Goal: Task Accomplishment & Management: Use online tool/utility

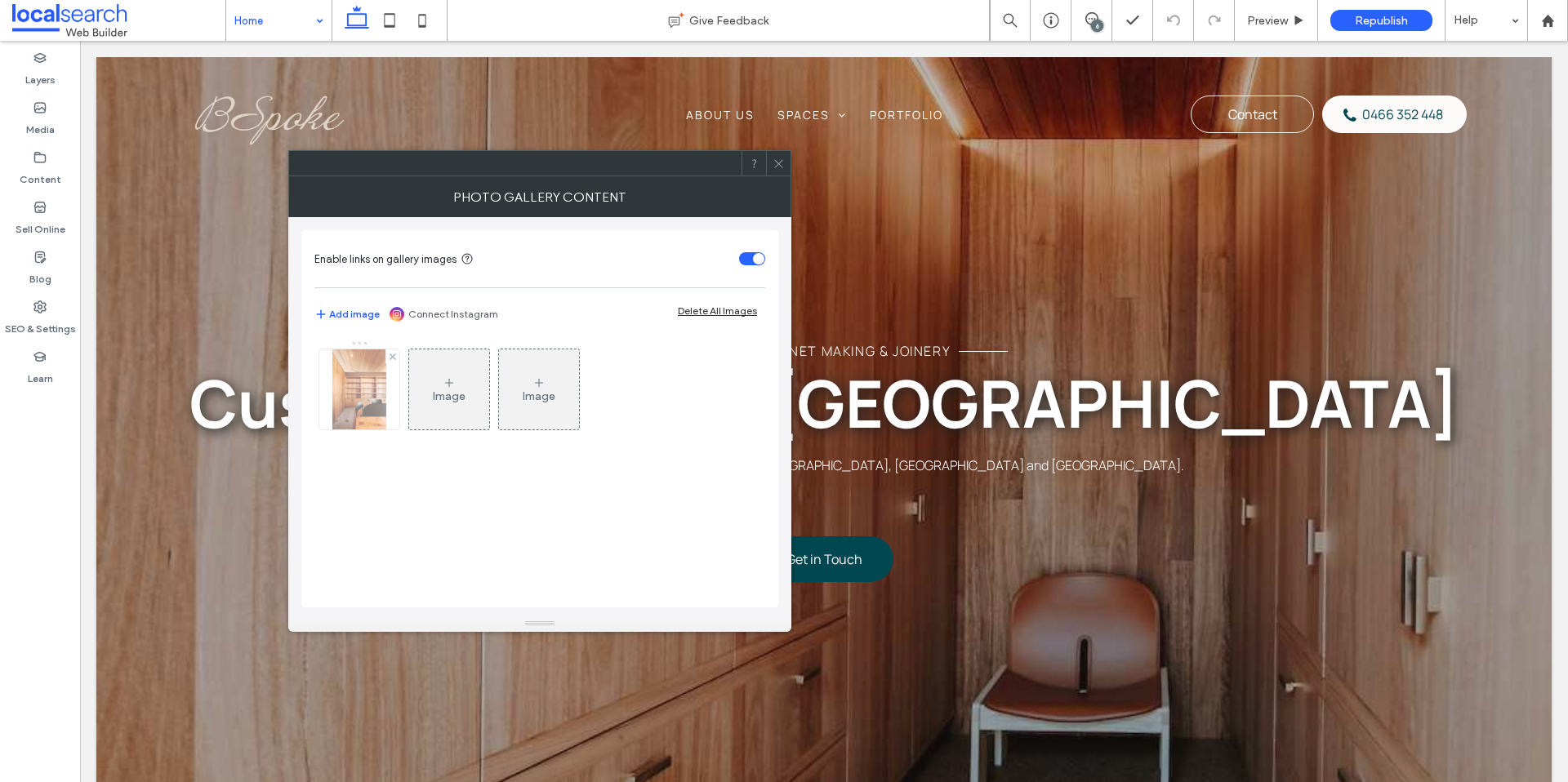
click at [370, 396] on img at bounding box center [359, 389] width 53 height 80
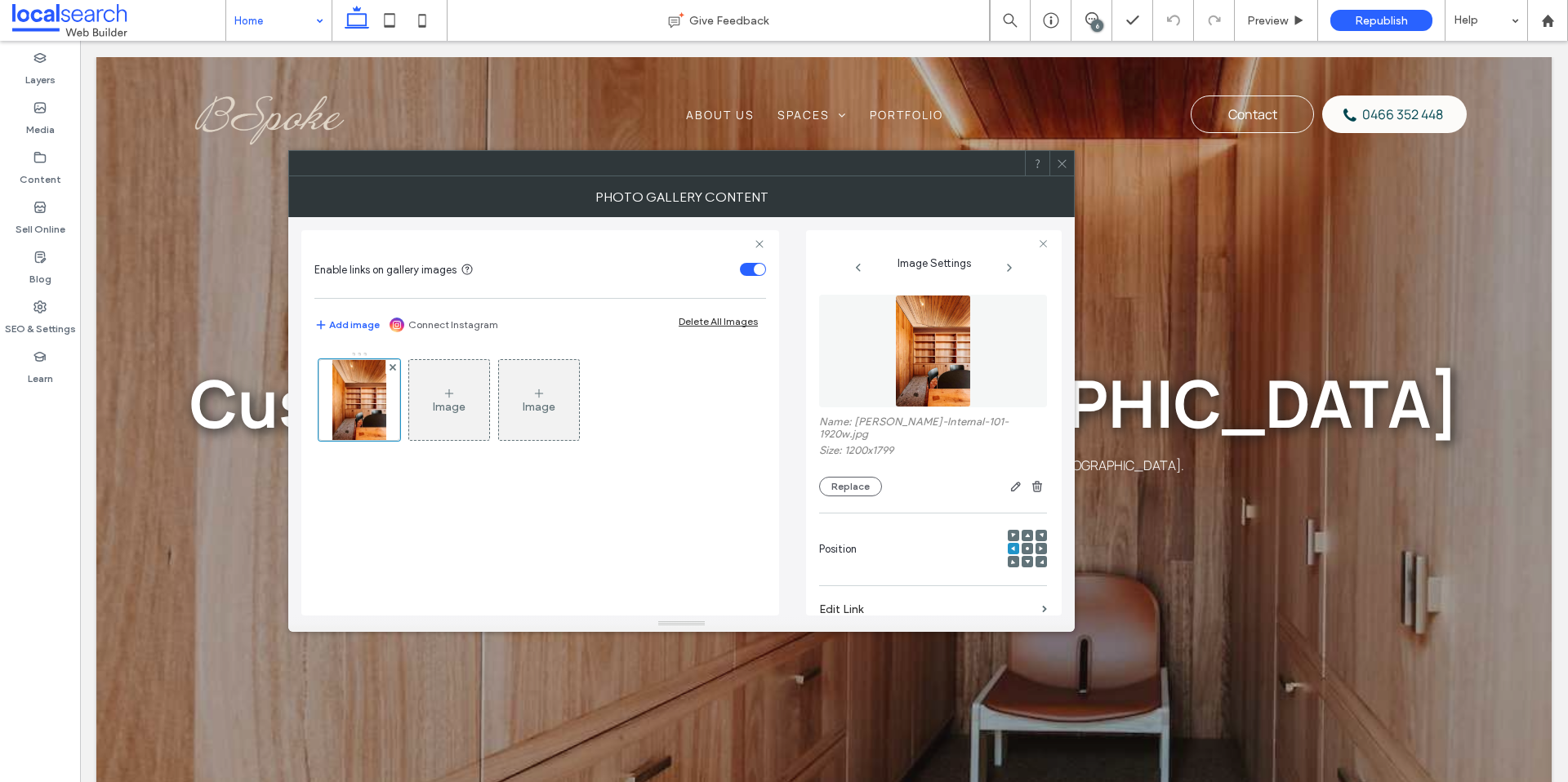
drag, startPoint x: 872, startPoint y: 475, endPoint x: 882, endPoint y: 476, distance: 10.0
click at [872, 477] on button "Replace" at bounding box center [850, 486] width 63 height 19
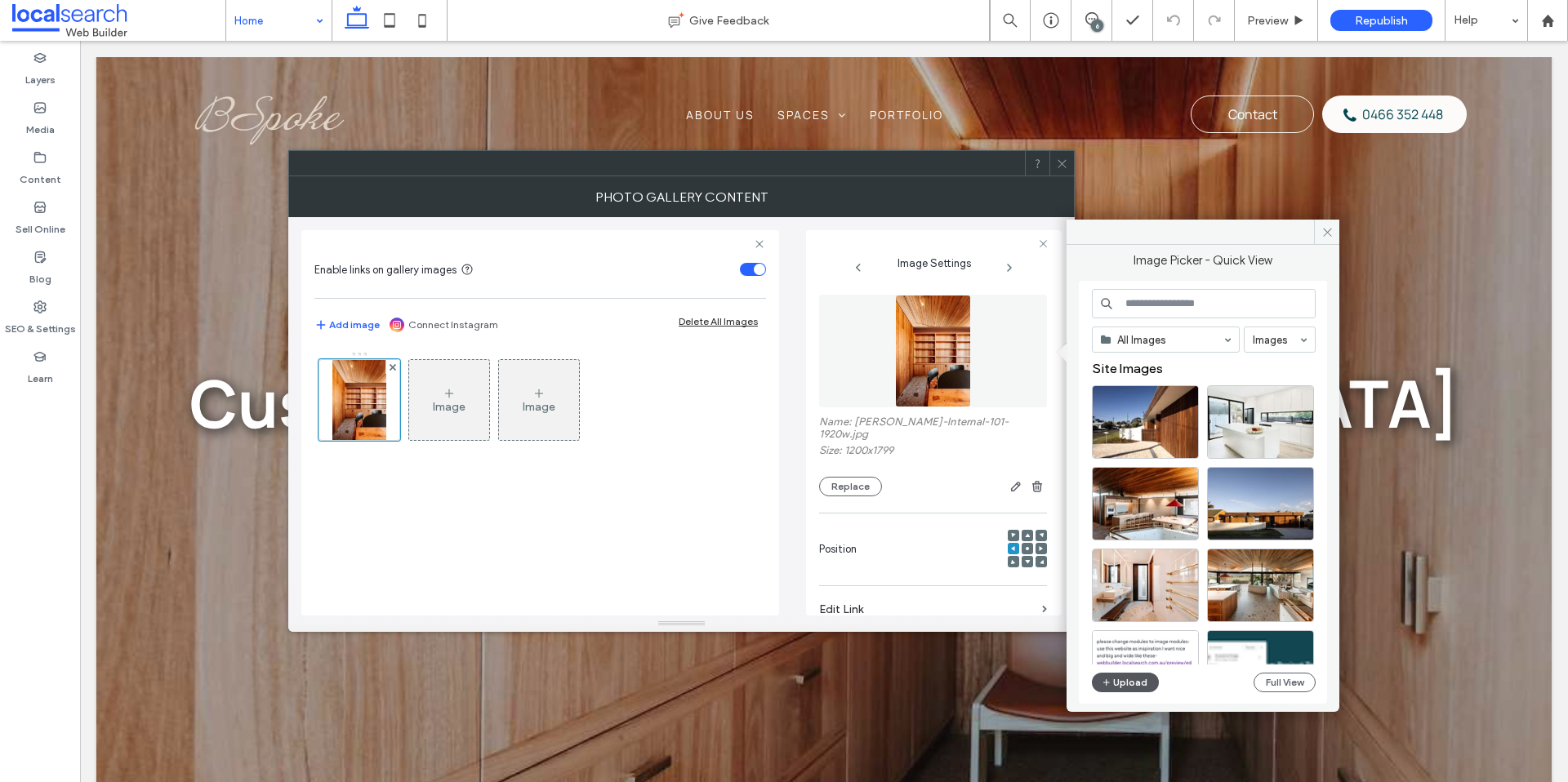
click at [1123, 686] on button "Upload" at bounding box center [1125, 682] width 67 height 19
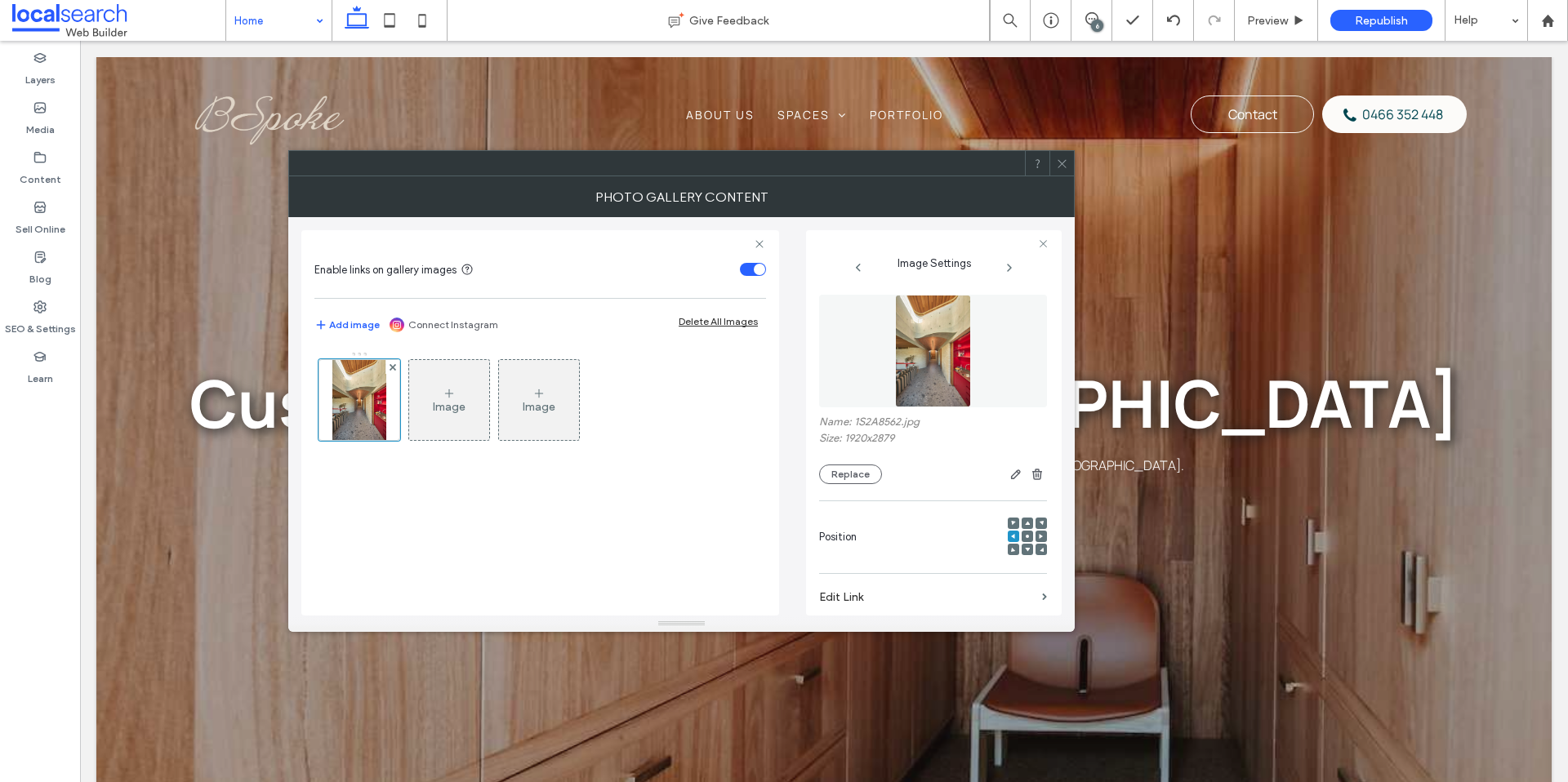
click at [1067, 171] on span at bounding box center [1061, 163] width 13 height 24
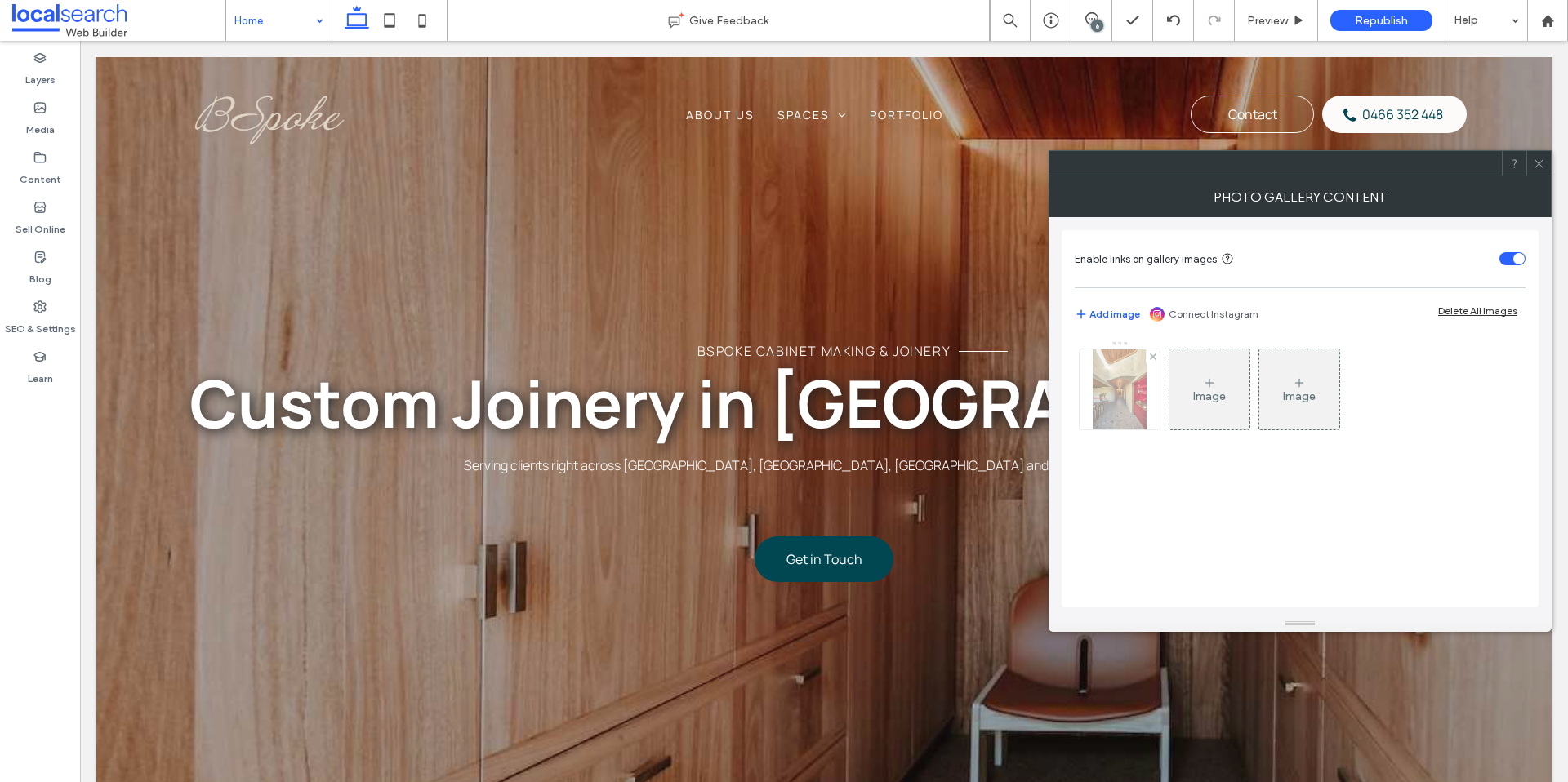
click at [1111, 377] on img at bounding box center [1118, 389] width 53 height 80
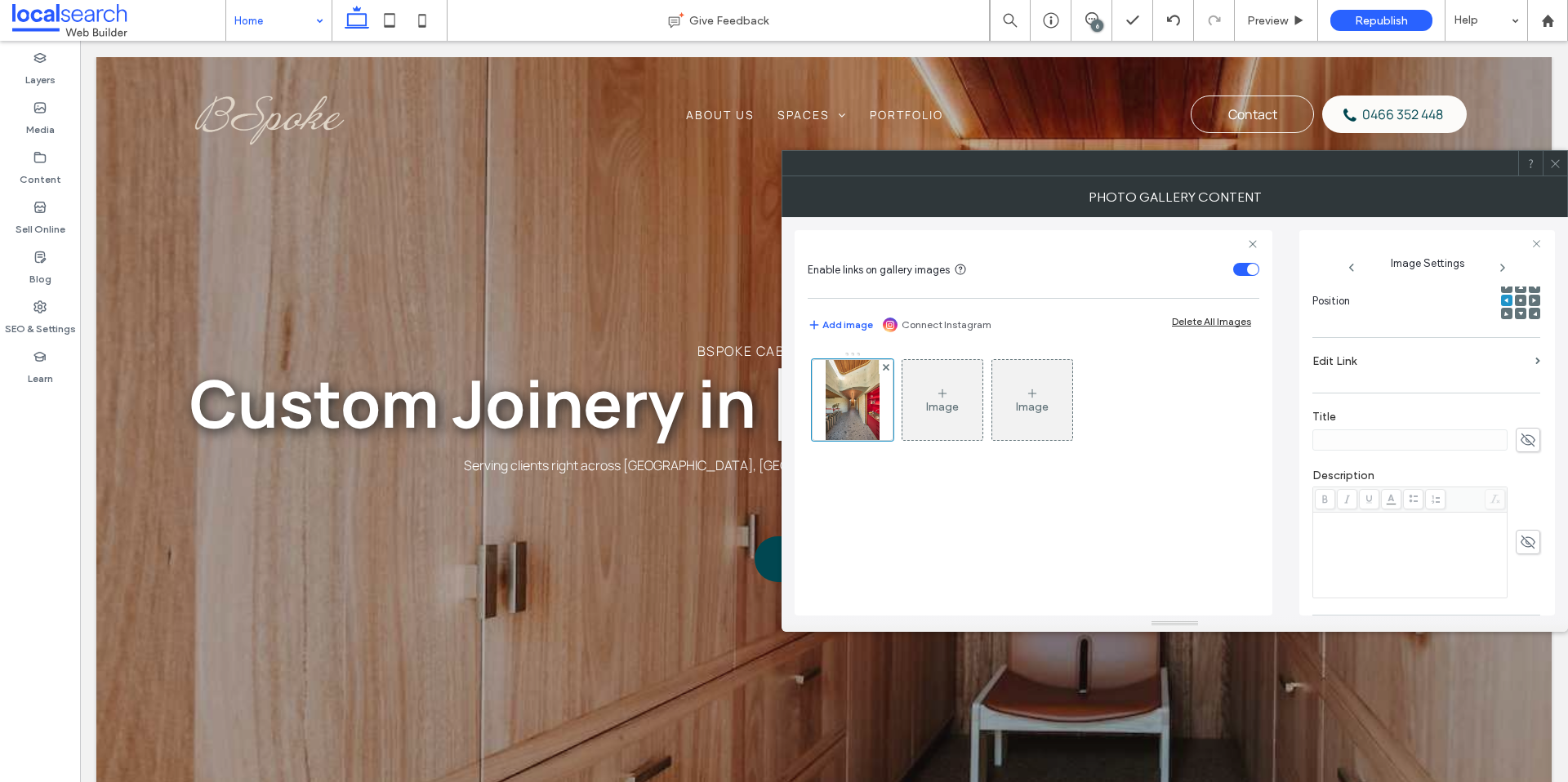
scroll to position [439, 0]
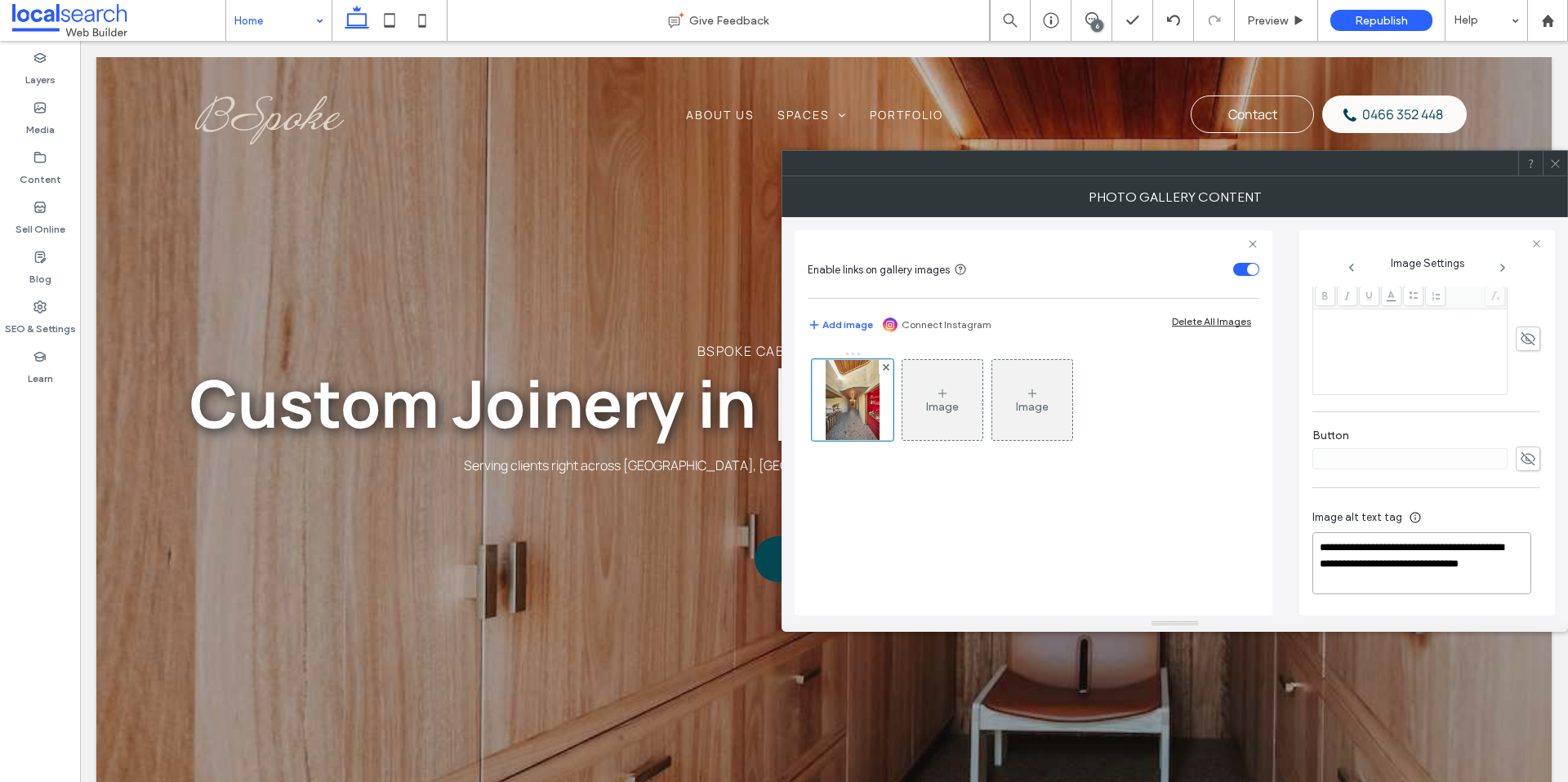
drag, startPoint x: 1458, startPoint y: 548, endPoint x: 1301, endPoint y: 550, distance: 157.0
click at [1297, 551] on div "**********" at bounding box center [1174, 416] width 760 height 399
type textarea "**********"
click at [1553, 162] on icon at bounding box center [1555, 164] width 13 height 13
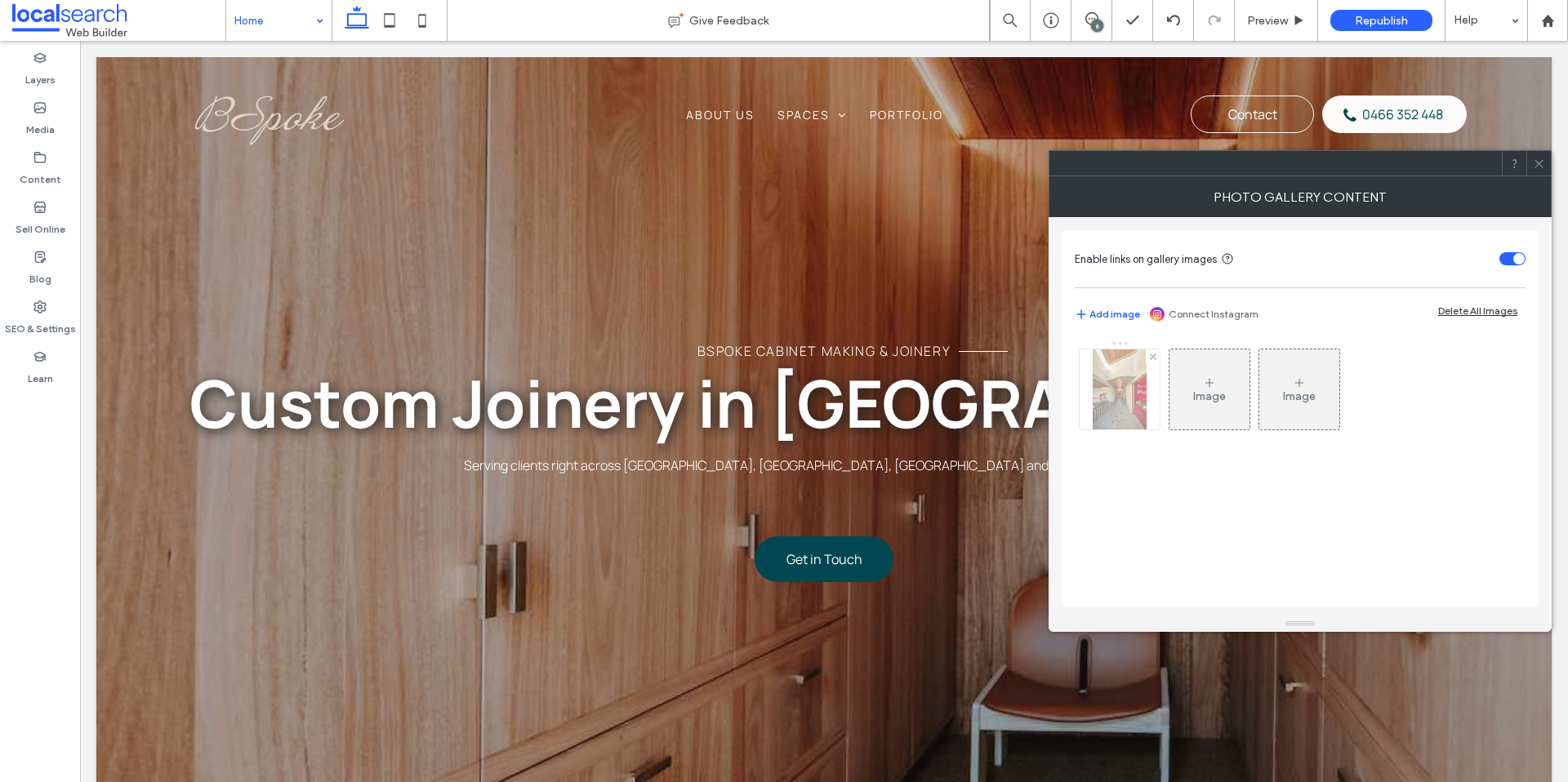
click at [1120, 393] on img at bounding box center [1118, 389] width 53 height 80
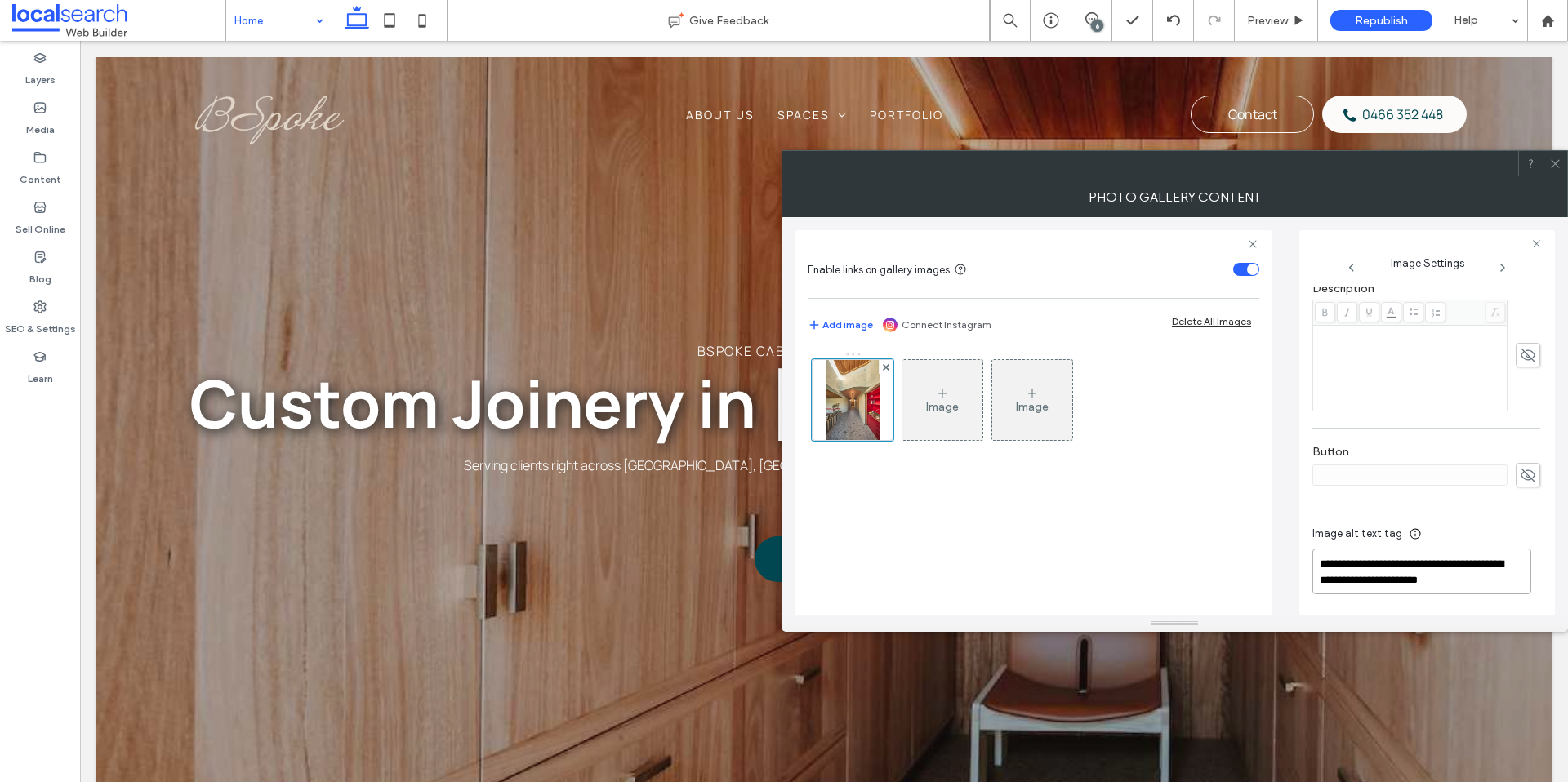
drag, startPoint x: 1402, startPoint y: 564, endPoint x: 1356, endPoint y: 566, distance: 46.0
click at [1356, 566] on textarea "**********" at bounding box center [1422, 571] width 219 height 46
click at [1418, 566] on textarea "**********" at bounding box center [1422, 580] width 219 height 62
type textarea "**********"
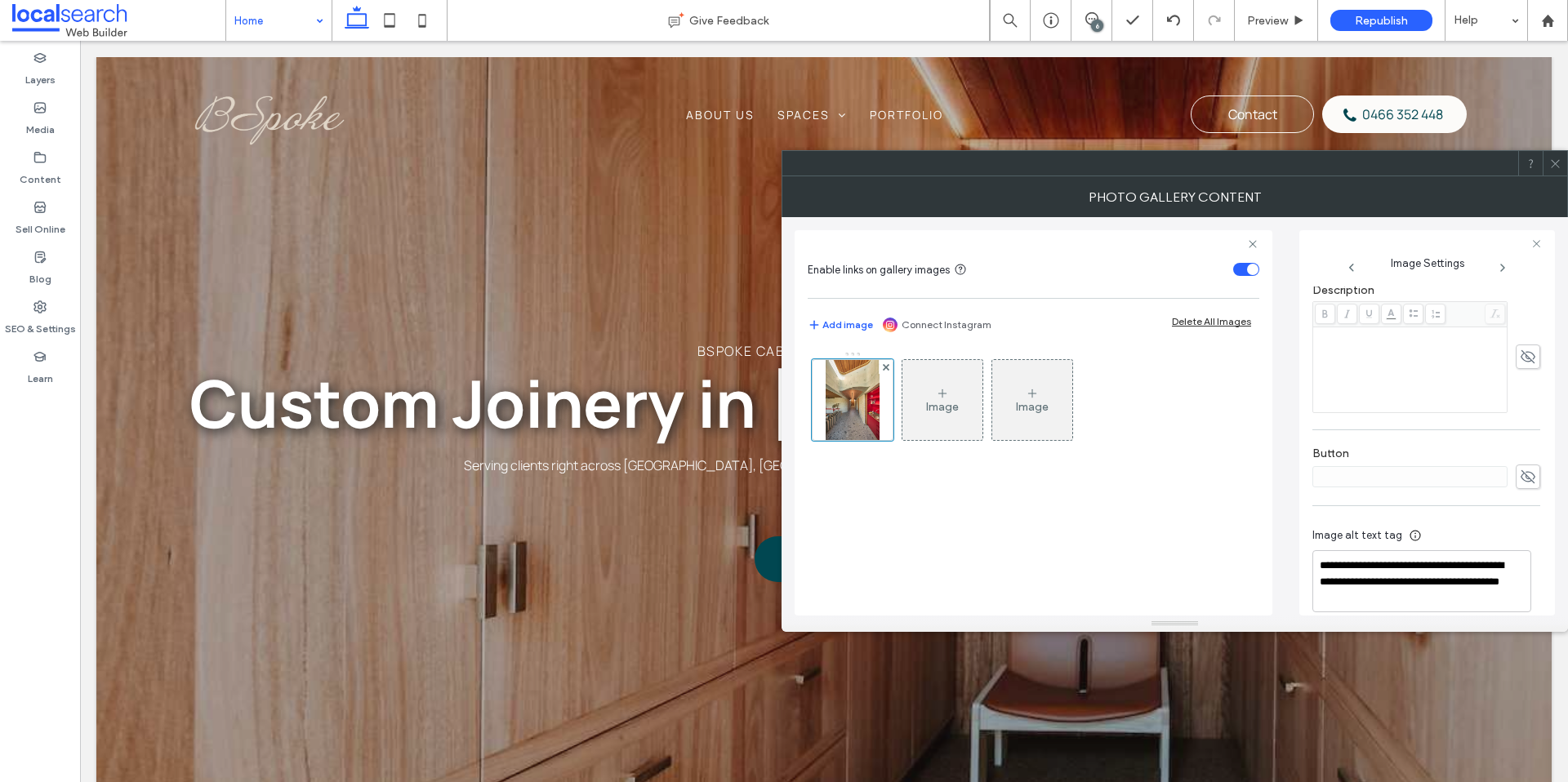
click at [1558, 159] on use at bounding box center [1555, 163] width 8 height 8
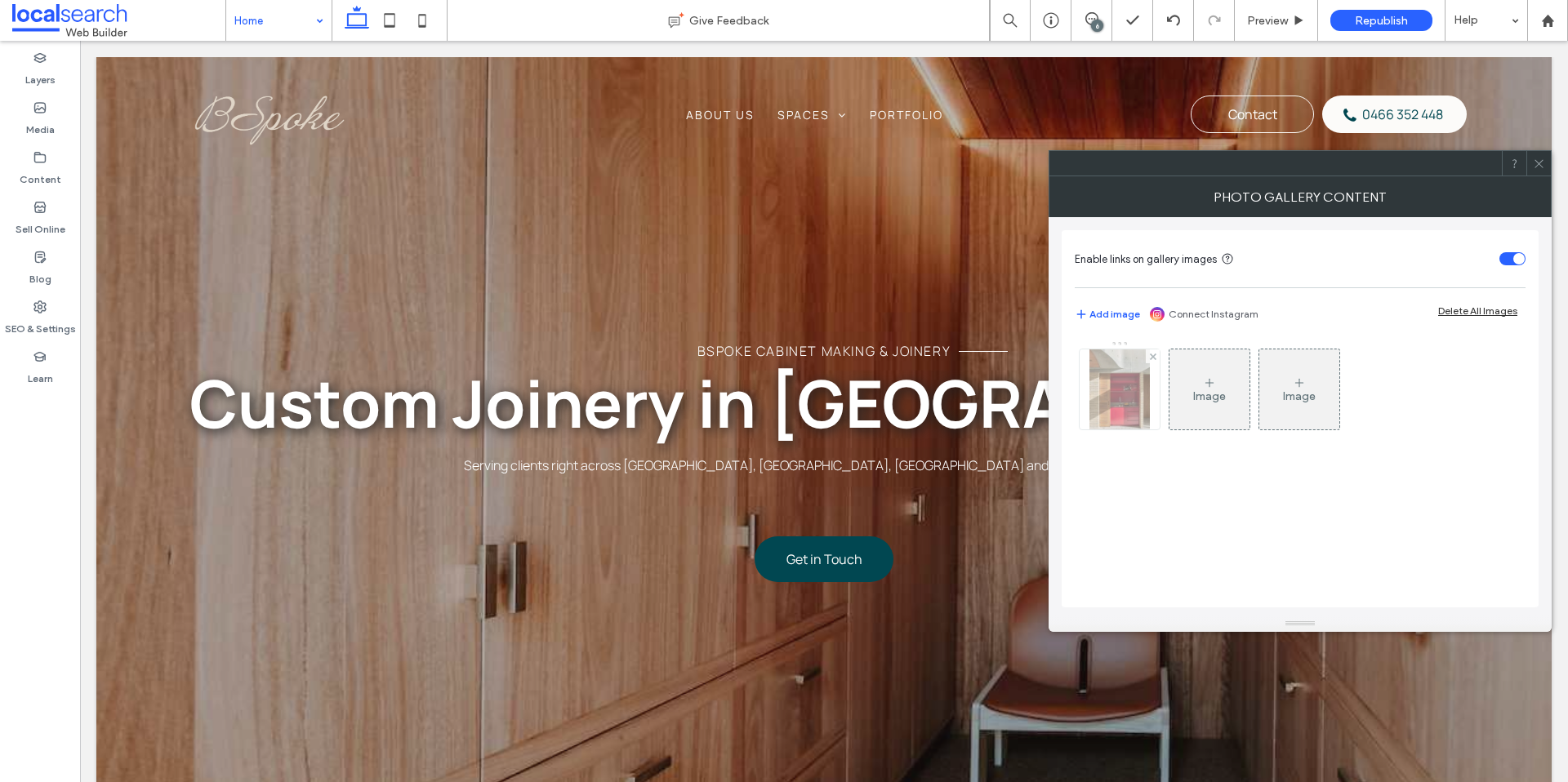
click at [1122, 388] on img at bounding box center [1119, 389] width 60 height 80
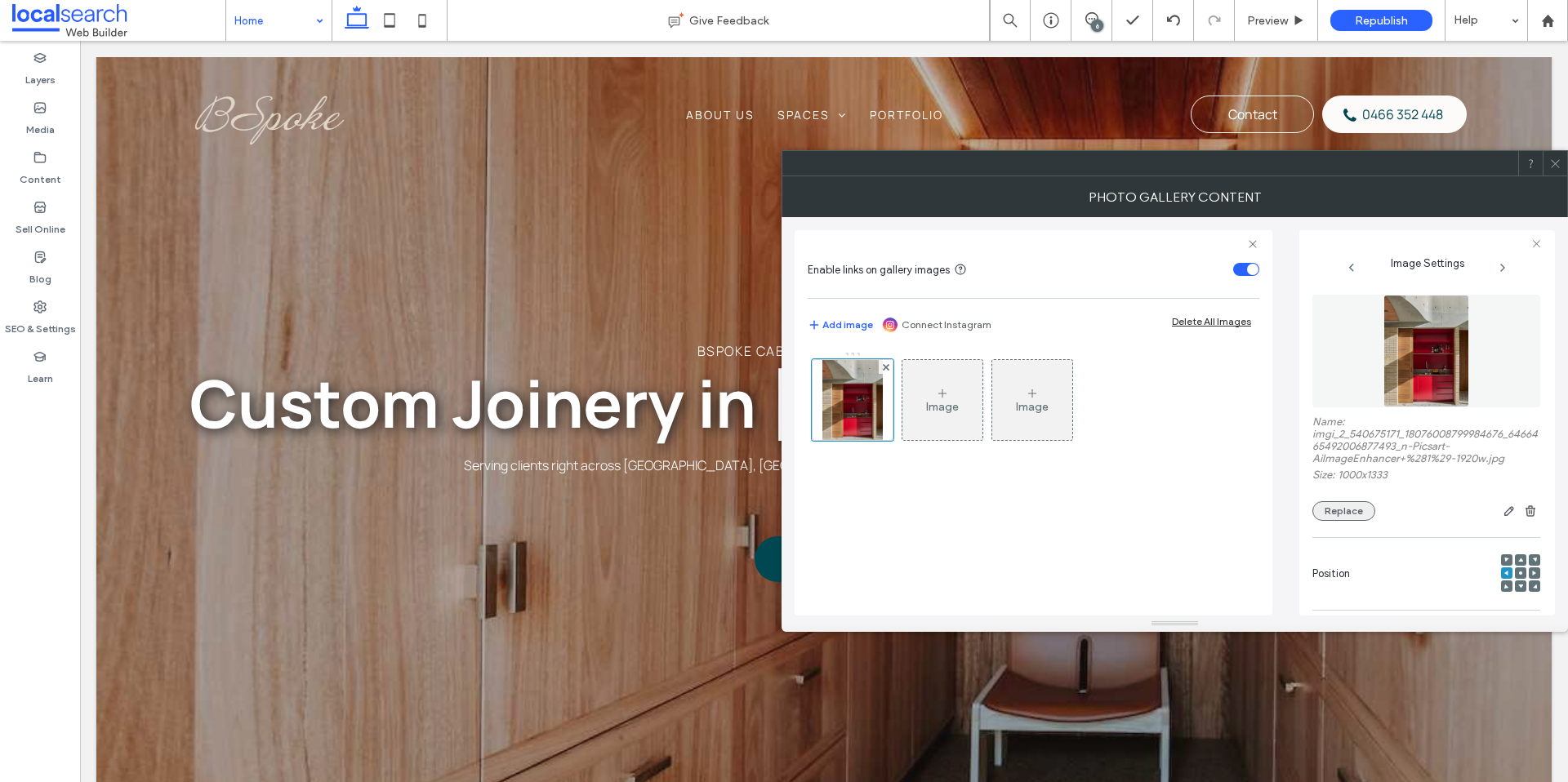
click at [1370, 515] on button "Replace" at bounding box center [1343, 510] width 63 height 19
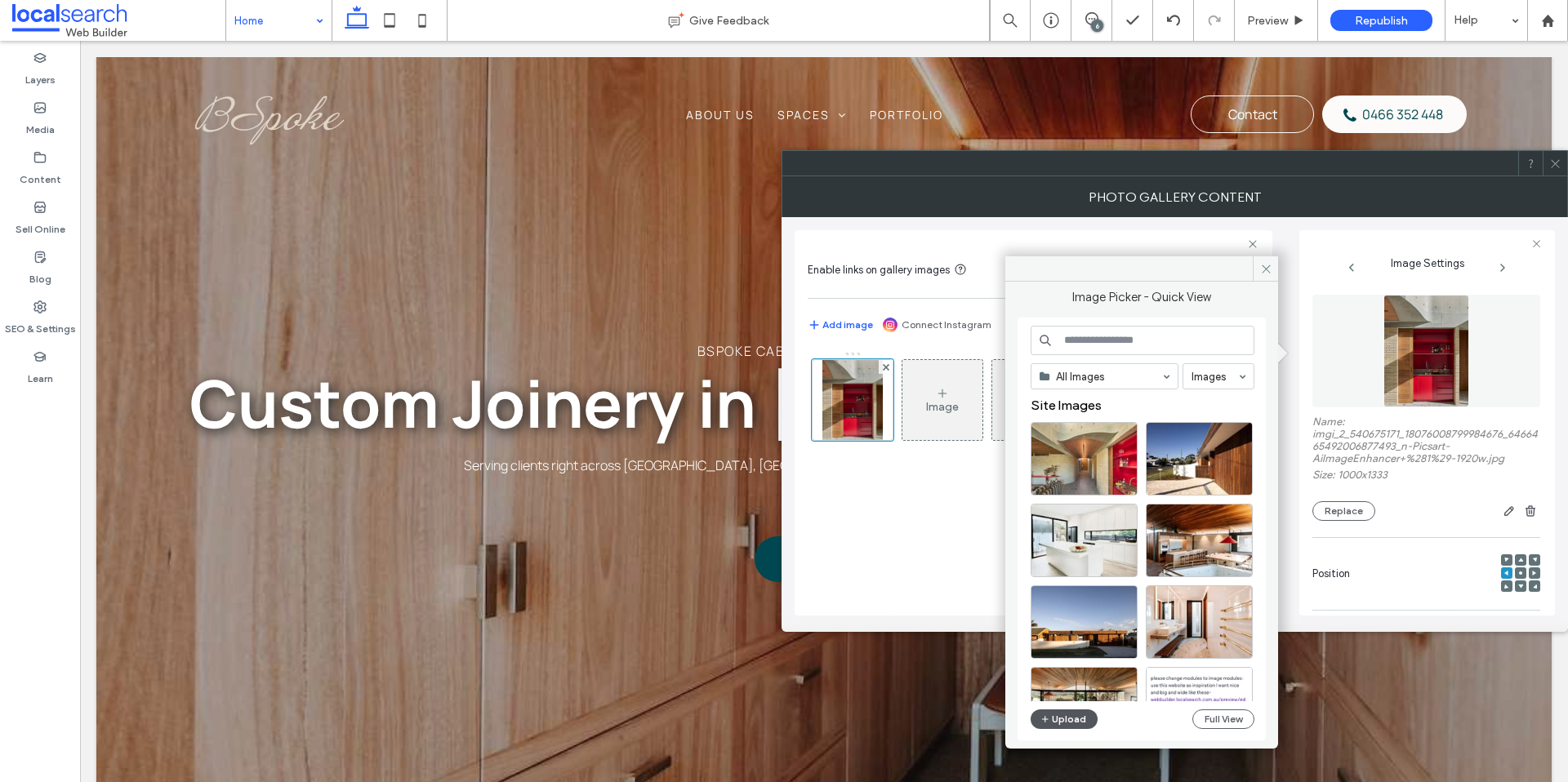
click at [1077, 717] on button "Upload" at bounding box center [1064, 719] width 67 height 19
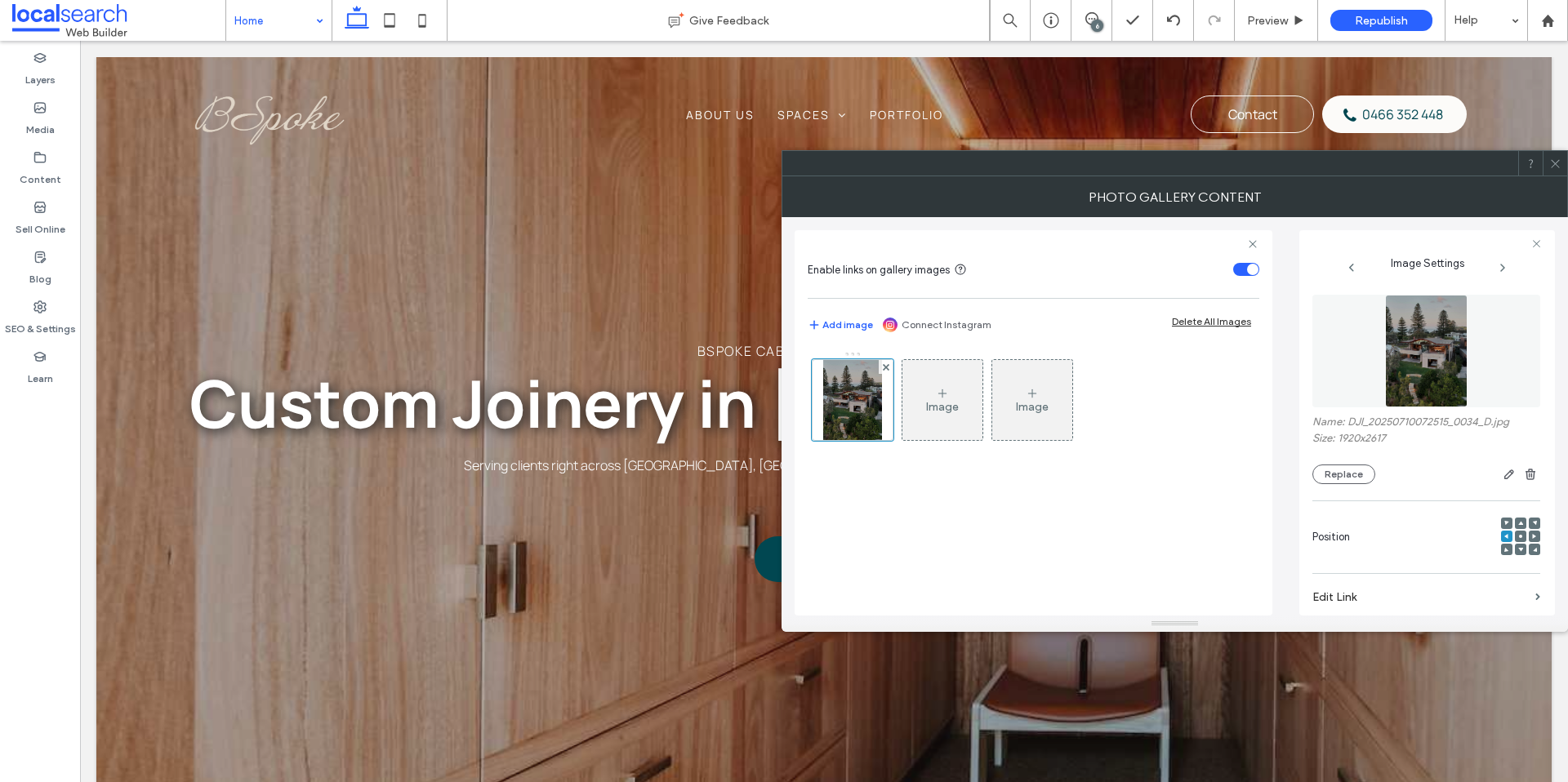
click at [1565, 165] on div at bounding box center [1554, 163] width 24 height 24
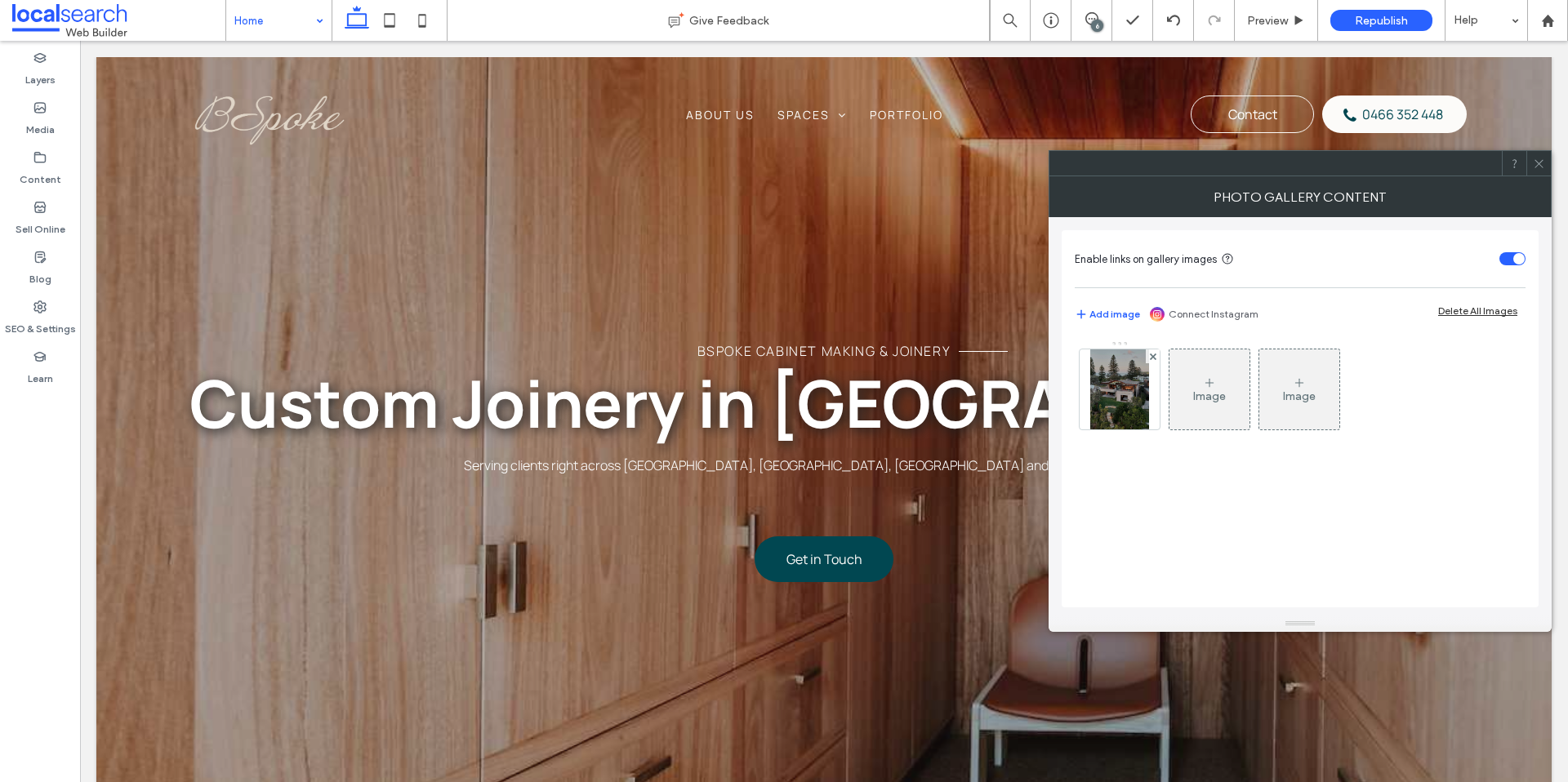
click at [1543, 166] on icon at bounding box center [1539, 164] width 13 height 13
click at [1127, 394] on img at bounding box center [1119, 389] width 59 height 80
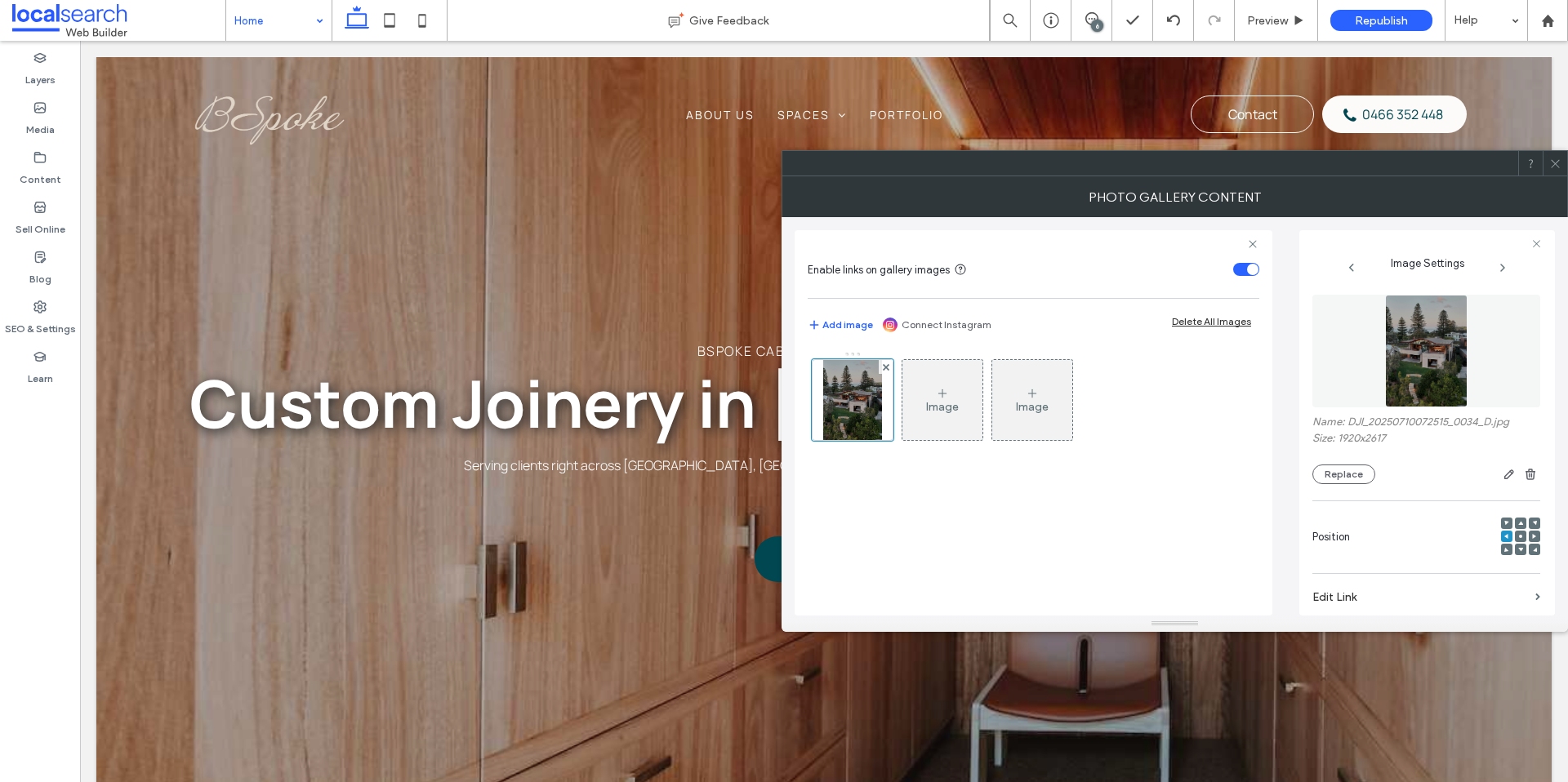
scroll to position [455, 0]
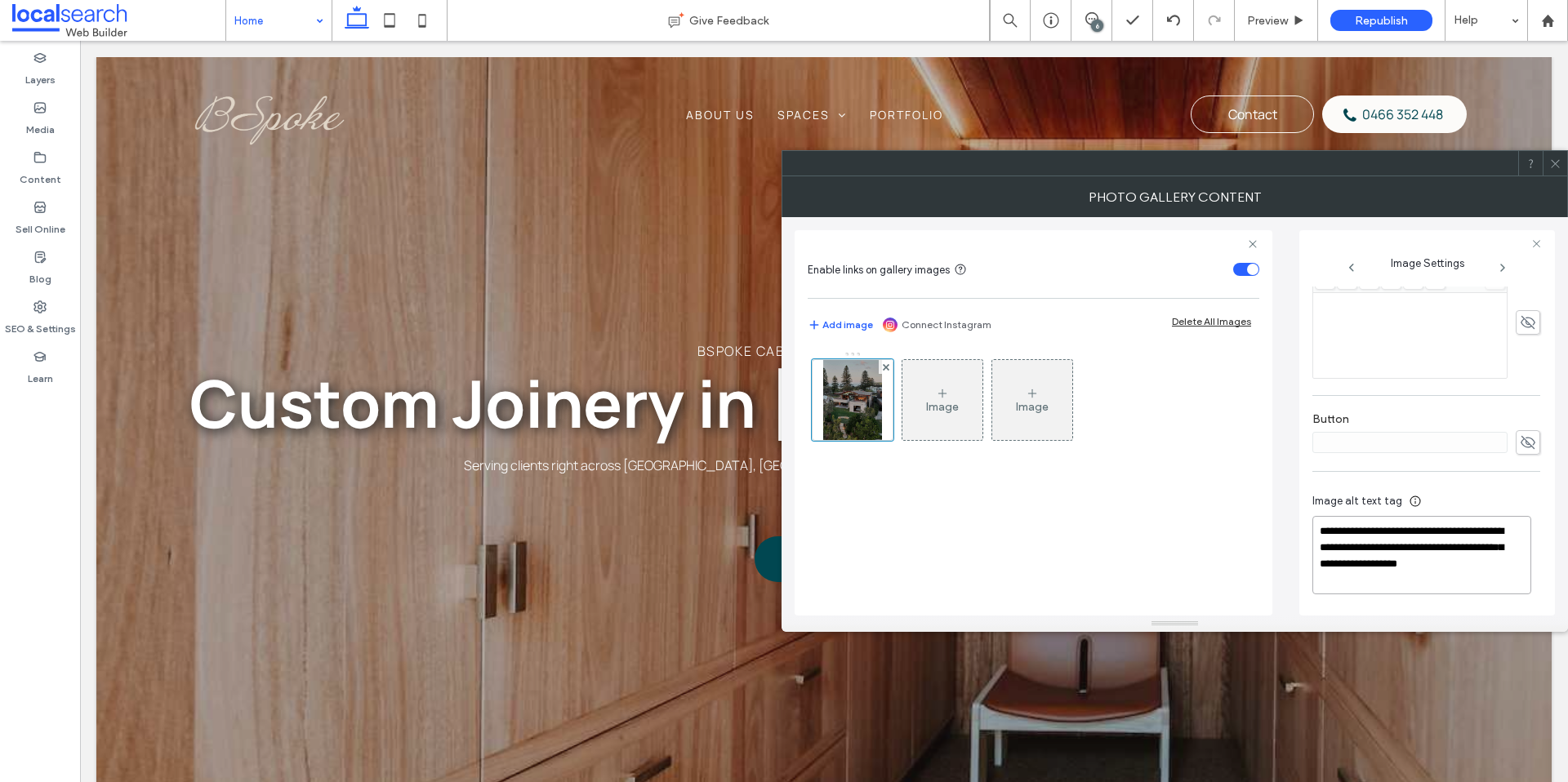
drag, startPoint x: 1429, startPoint y: 546, endPoint x: 1291, endPoint y: 513, distance: 141.9
click at [1291, 515] on div "**********" at bounding box center [1174, 416] width 760 height 399
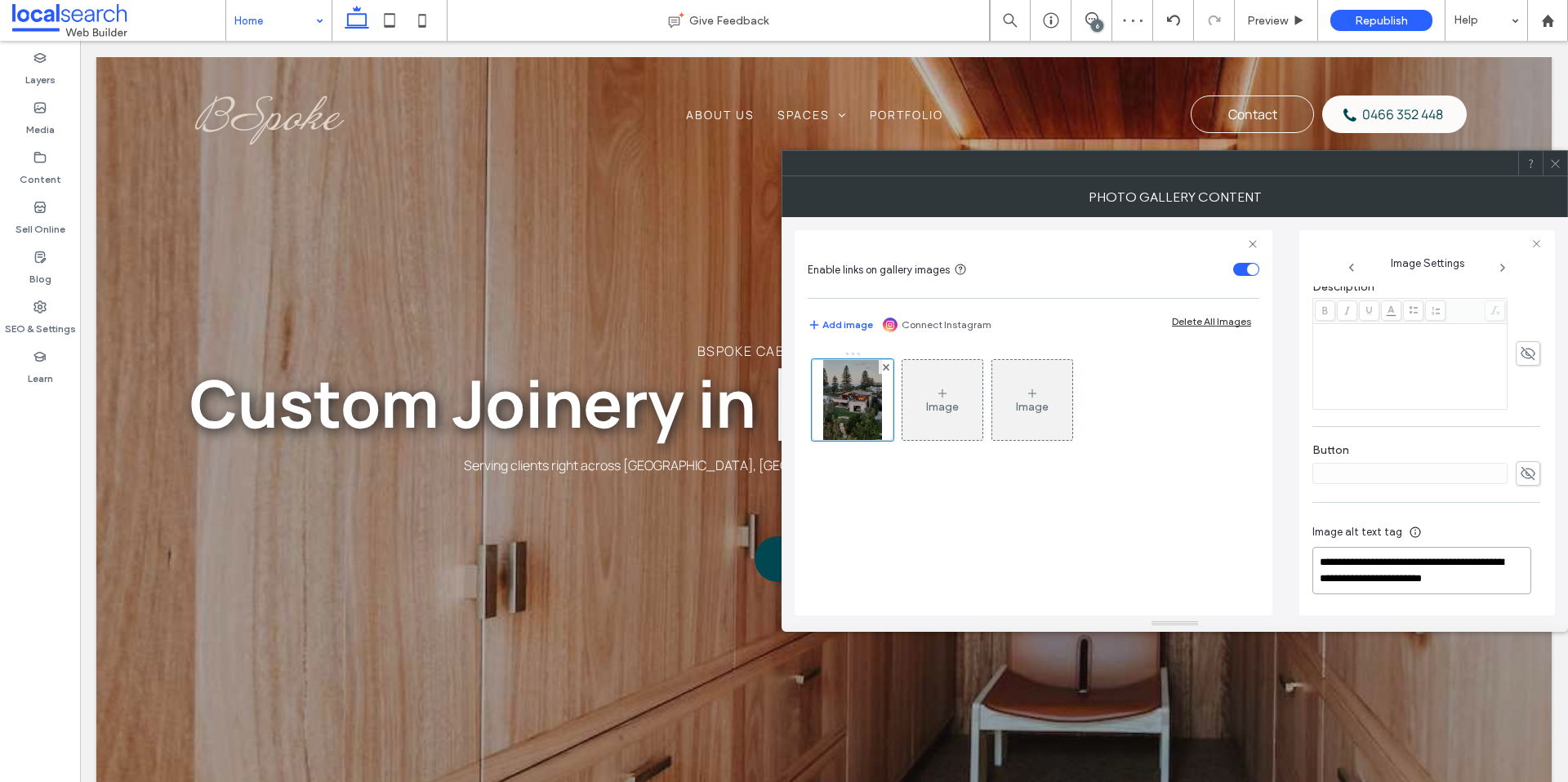
scroll to position [439, 0]
click at [1376, 546] on textarea "**********" at bounding box center [1422, 563] width 219 height 62
type textarea "**********"
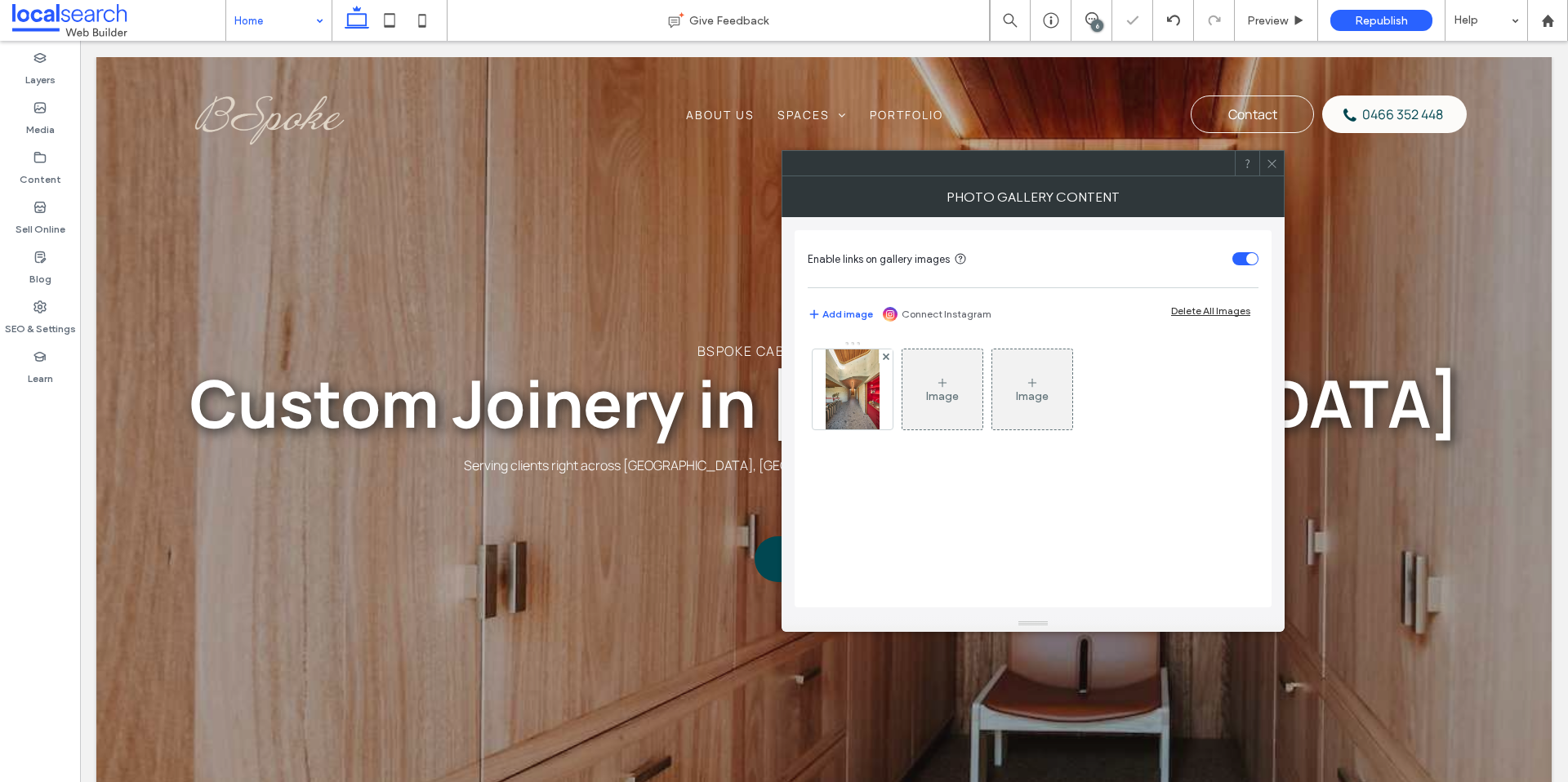
click at [1270, 170] on span at bounding box center [1271, 163] width 13 height 24
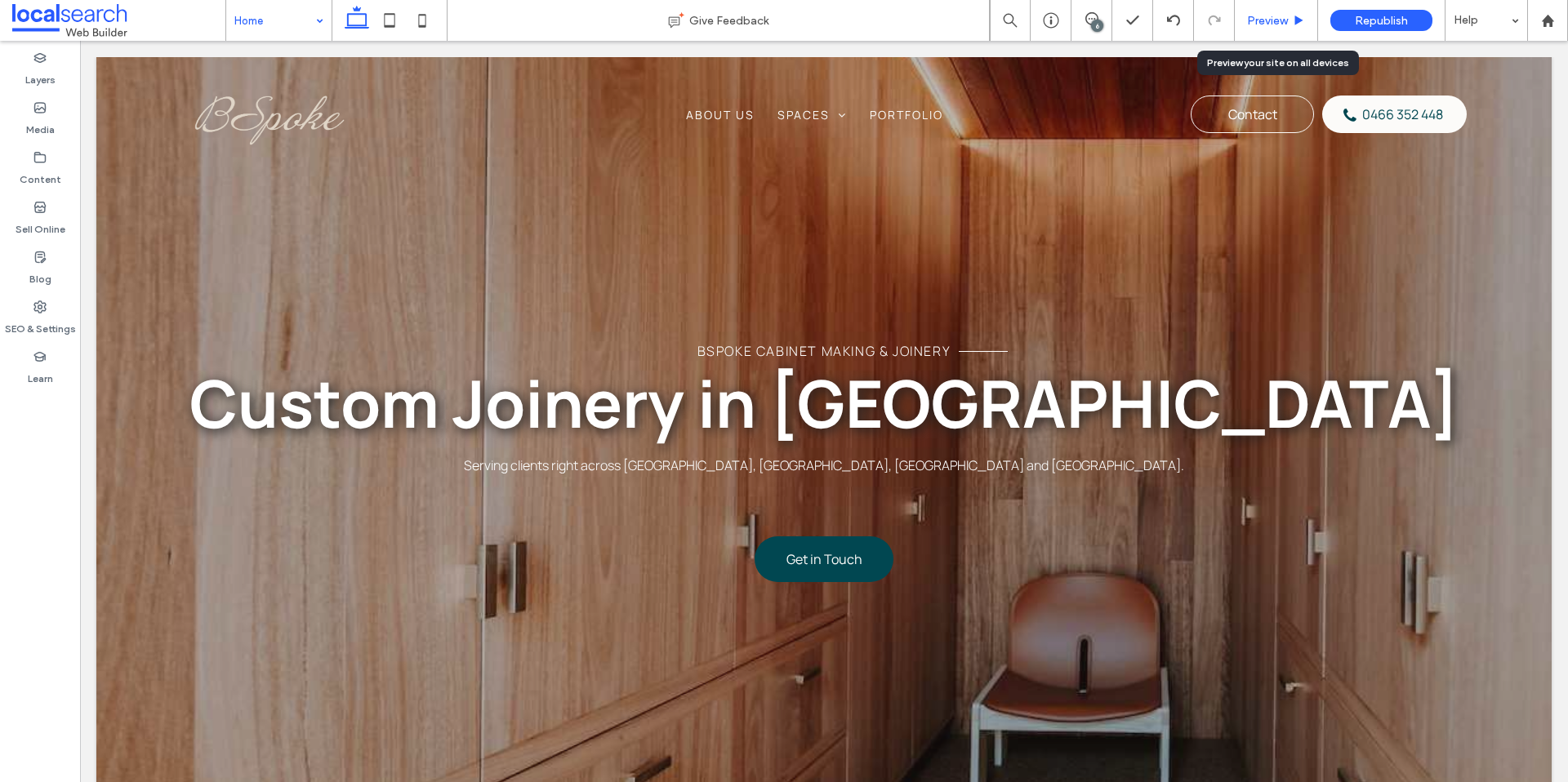
click at [1263, 18] on span "Preview" at bounding box center [1267, 21] width 41 height 14
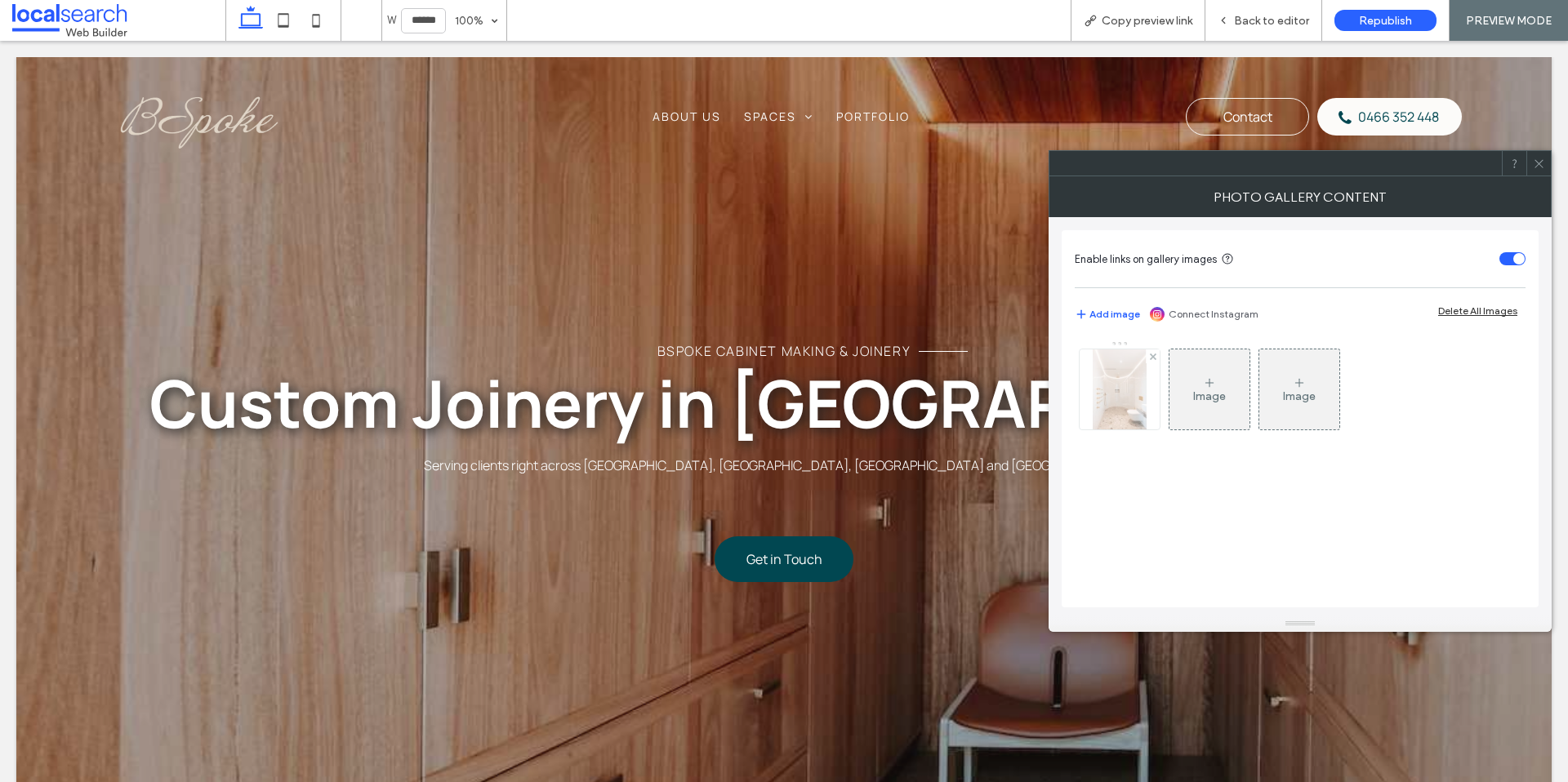
click at [1129, 397] on img at bounding box center [1119, 389] width 53 height 80
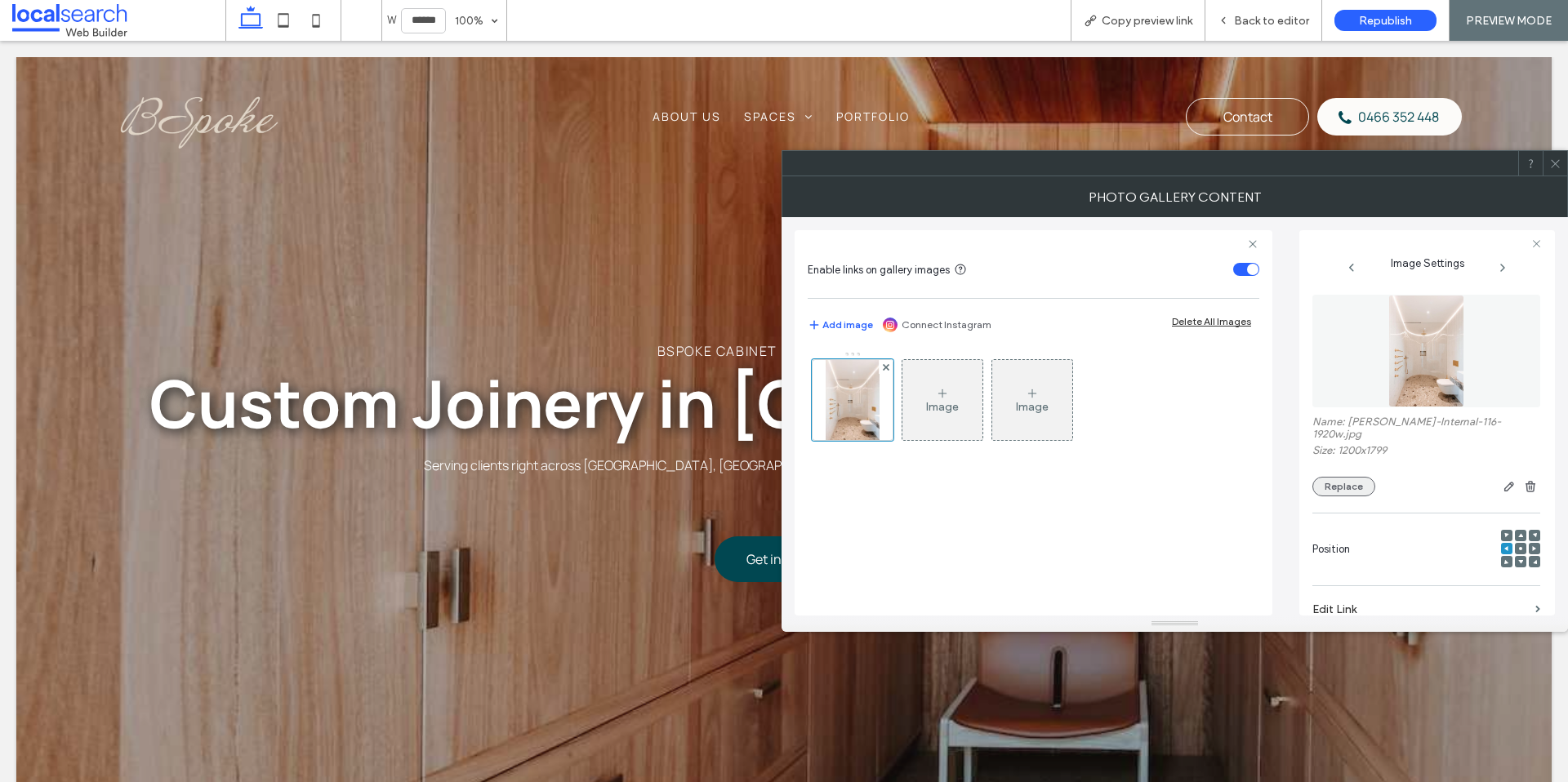
click at [1339, 477] on button "Replace" at bounding box center [1343, 486] width 63 height 19
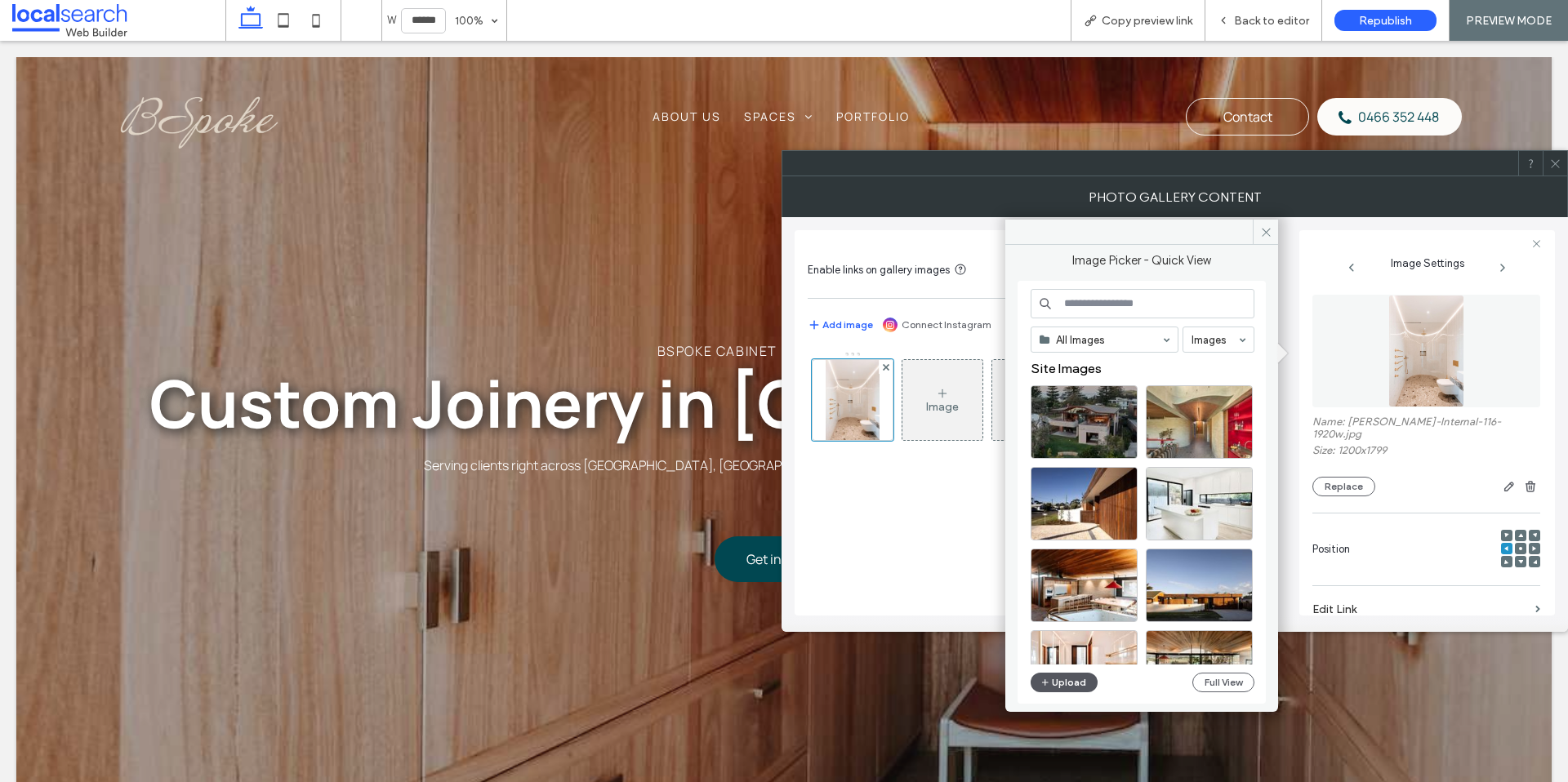
click at [1063, 687] on button "Upload" at bounding box center [1064, 682] width 67 height 19
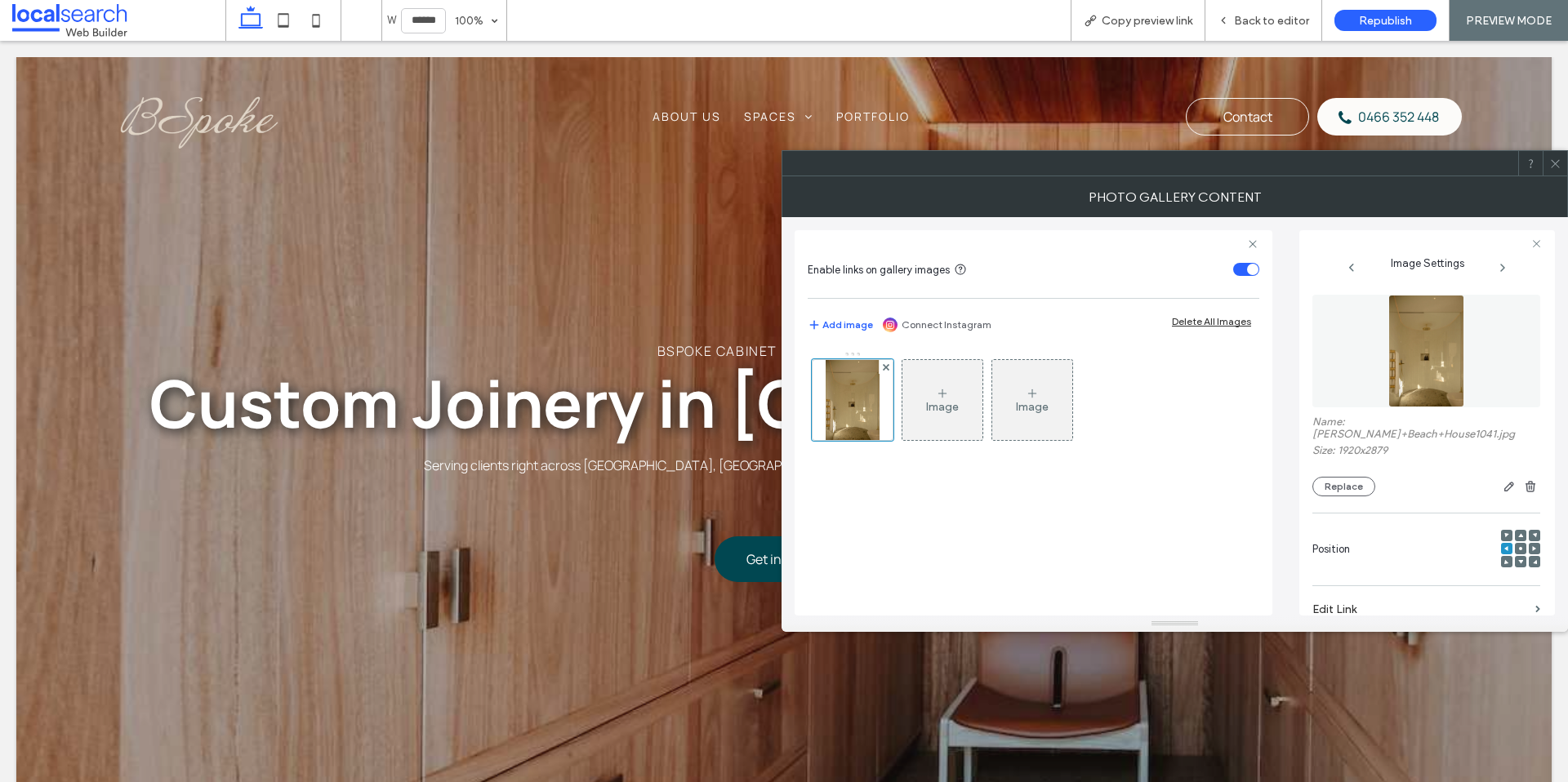
click at [1515, 543] on div at bounding box center [1520, 549] width 12 height 12
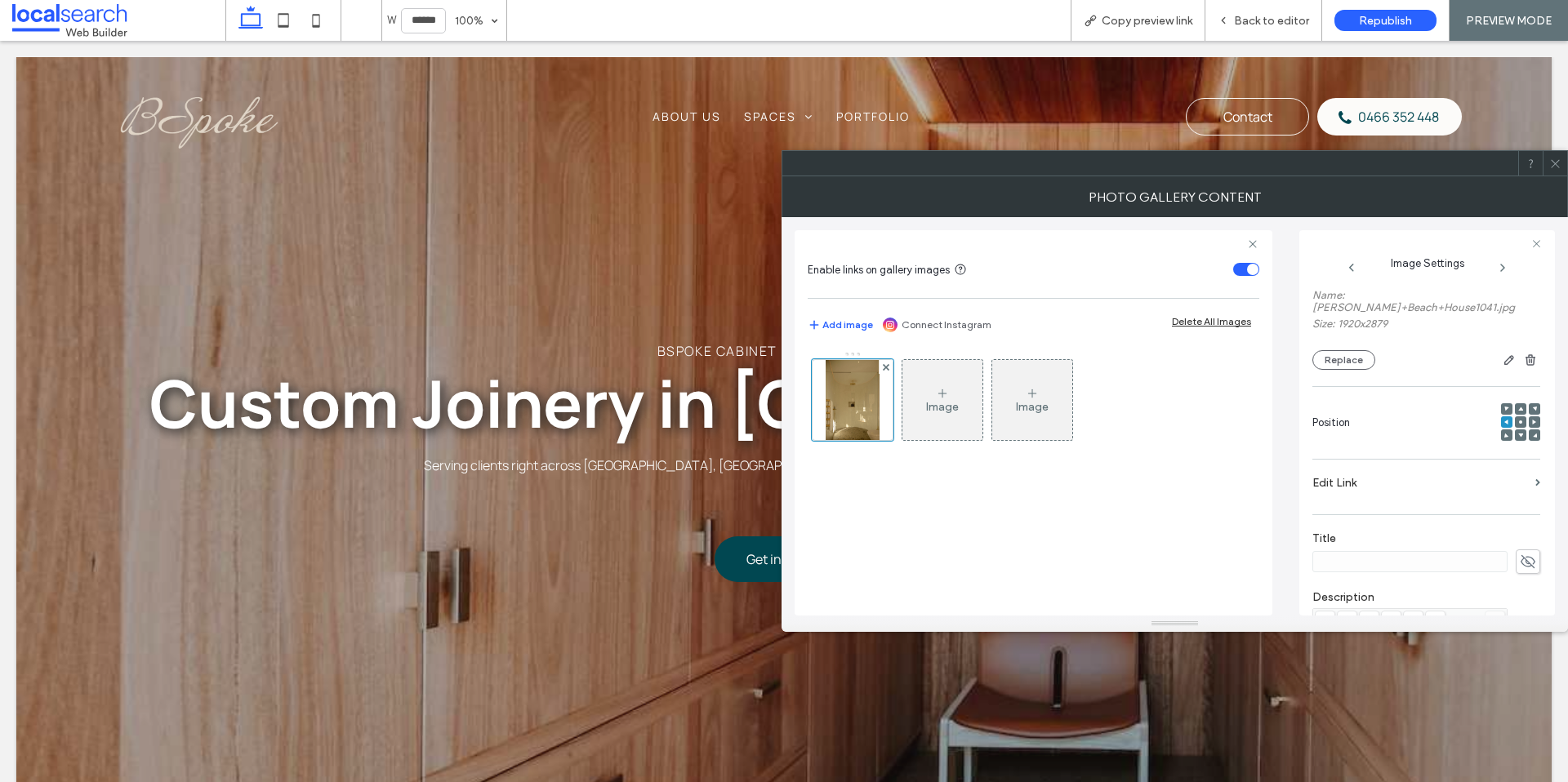
scroll to position [144, 0]
click at [1504, 415] on icon at bounding box center [1506, 418] width 5 height 5
click at [1504, 403] on icon at bounding box center [1506, 405] width 5 height 5
click at [1519, 404] on use at bounding box center [1520, 405] width 3 height 3
drag, startPoint x: 1558, startPoint y: 168, endPoint x: 1509, endPoint y: 195, distance: 55.9
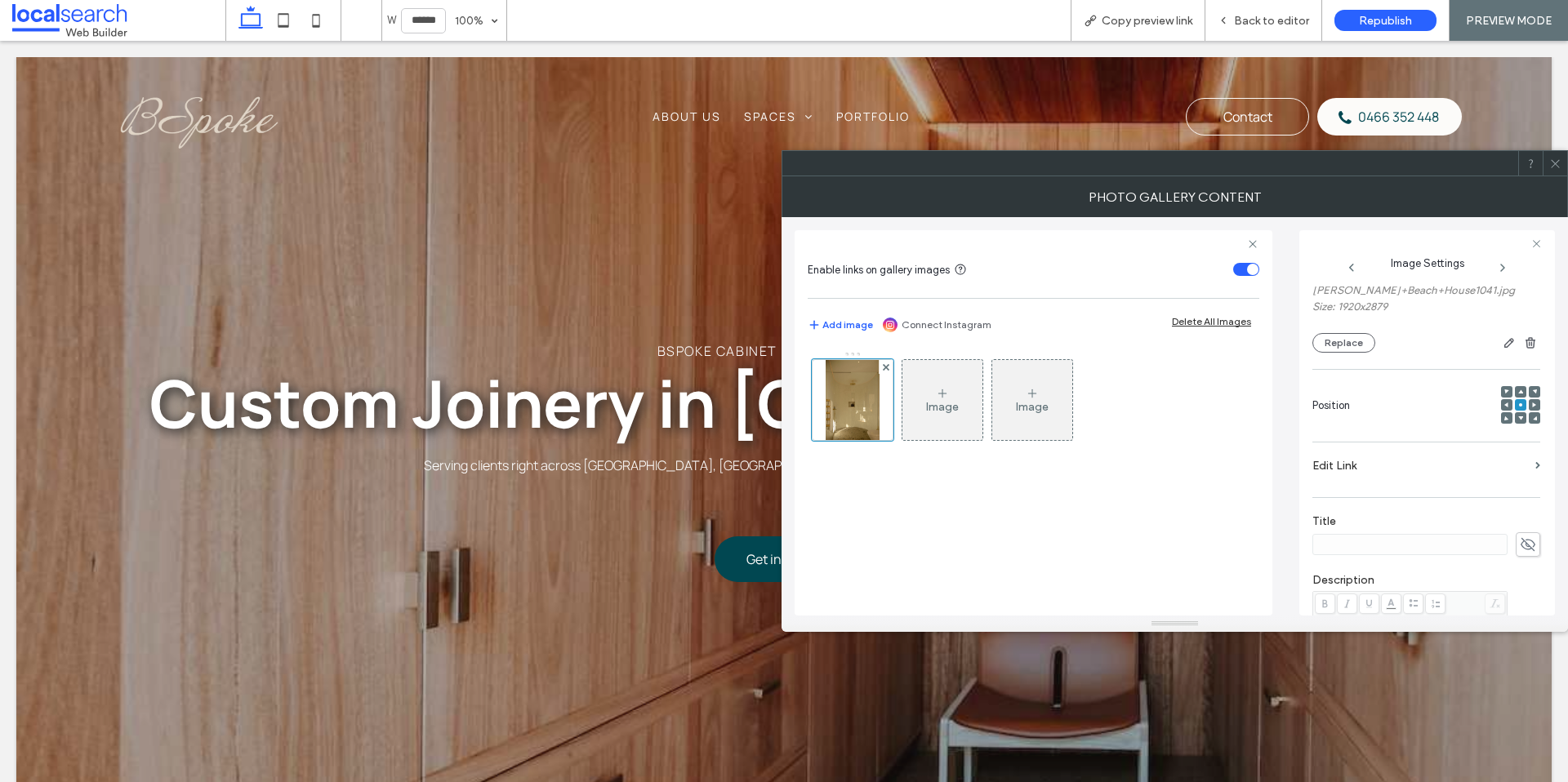
click at [1558, 168] on icon at bounding box center [1555, 164] width 13 height 13
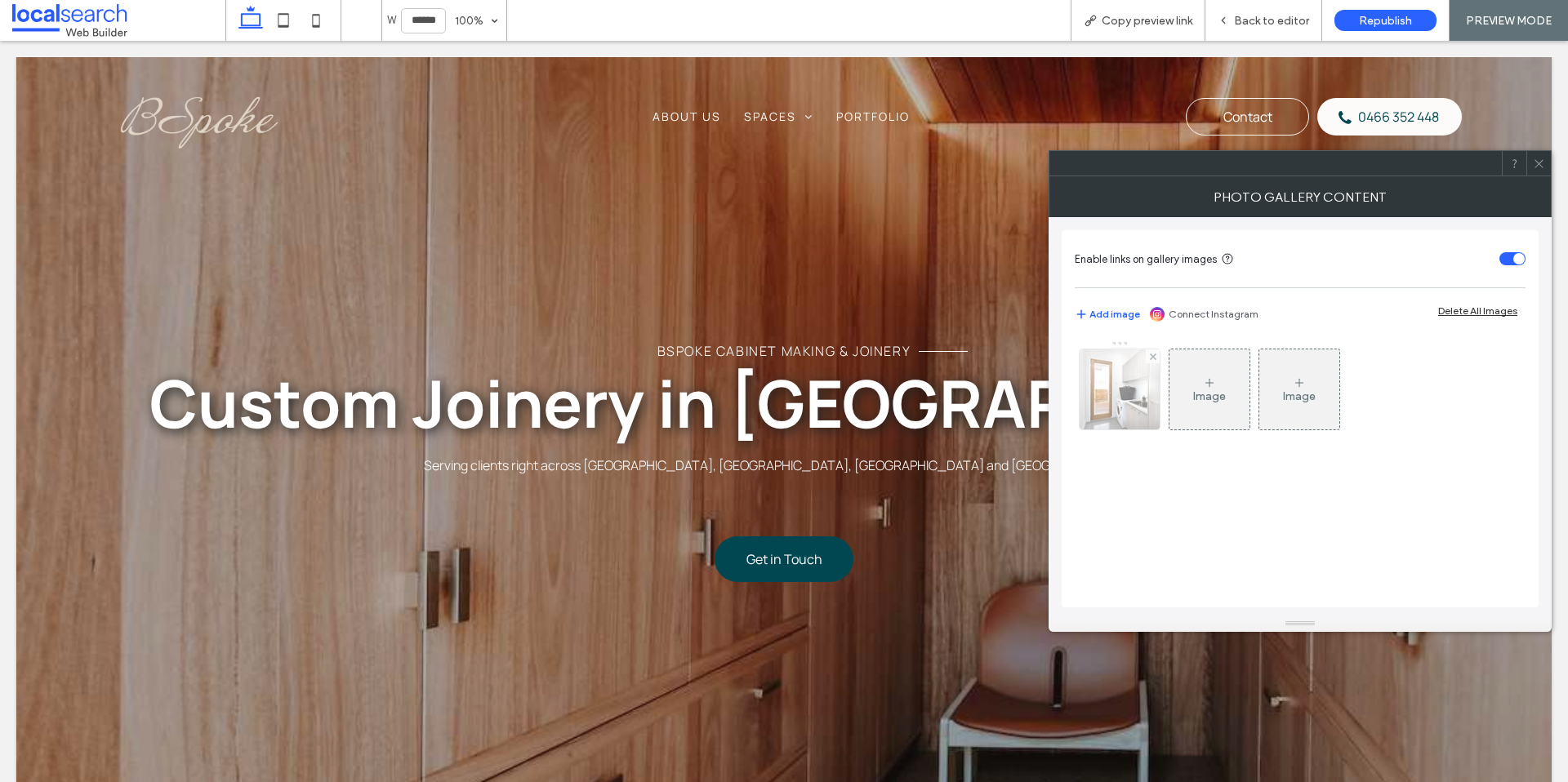
click at [1126, 419] on img at bounding box center [1119, 389] width 118 height 80
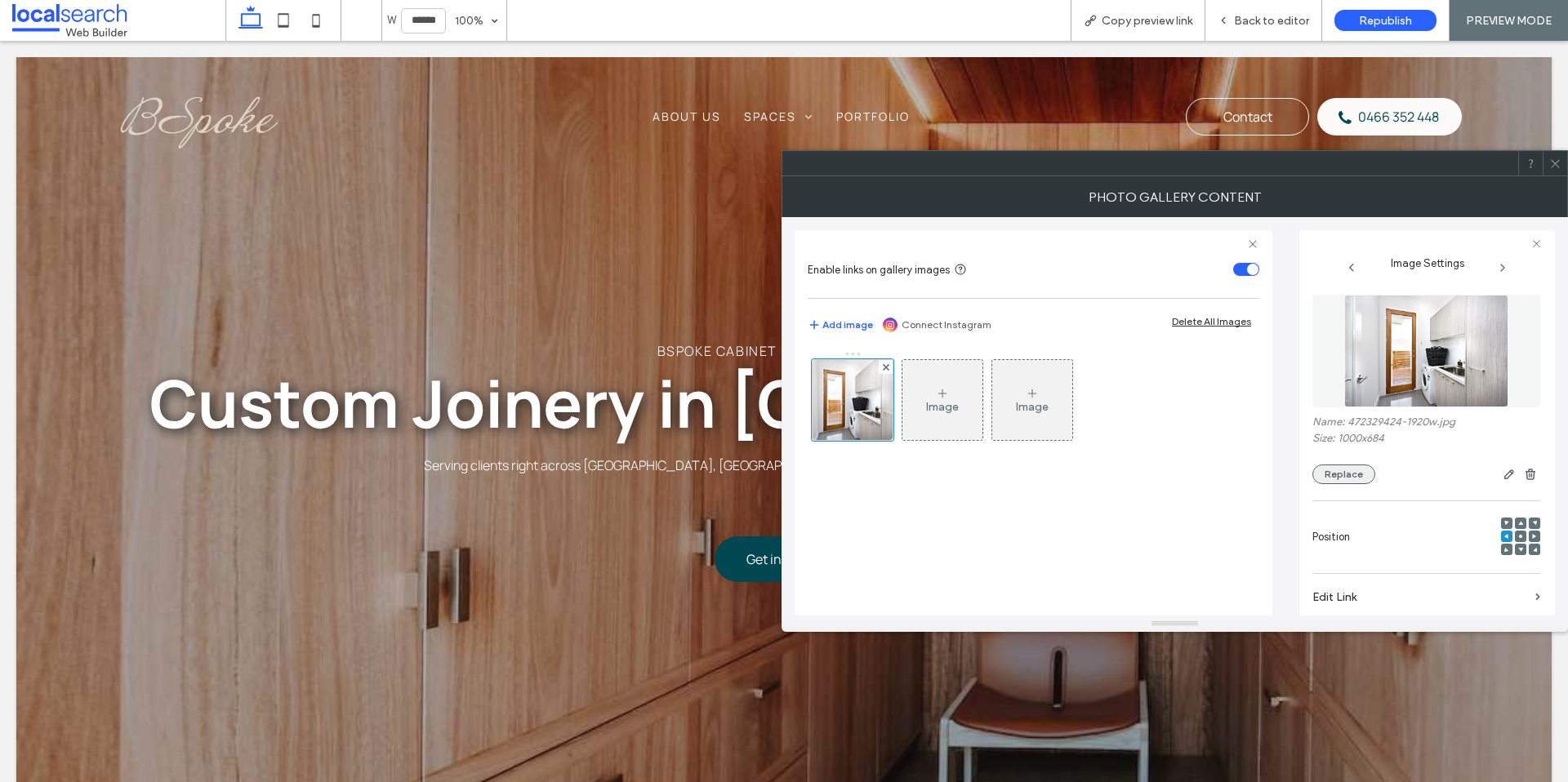
click at [1338, 477] on button "Replace" at bounding box center [1343, 474] width 63 height 19
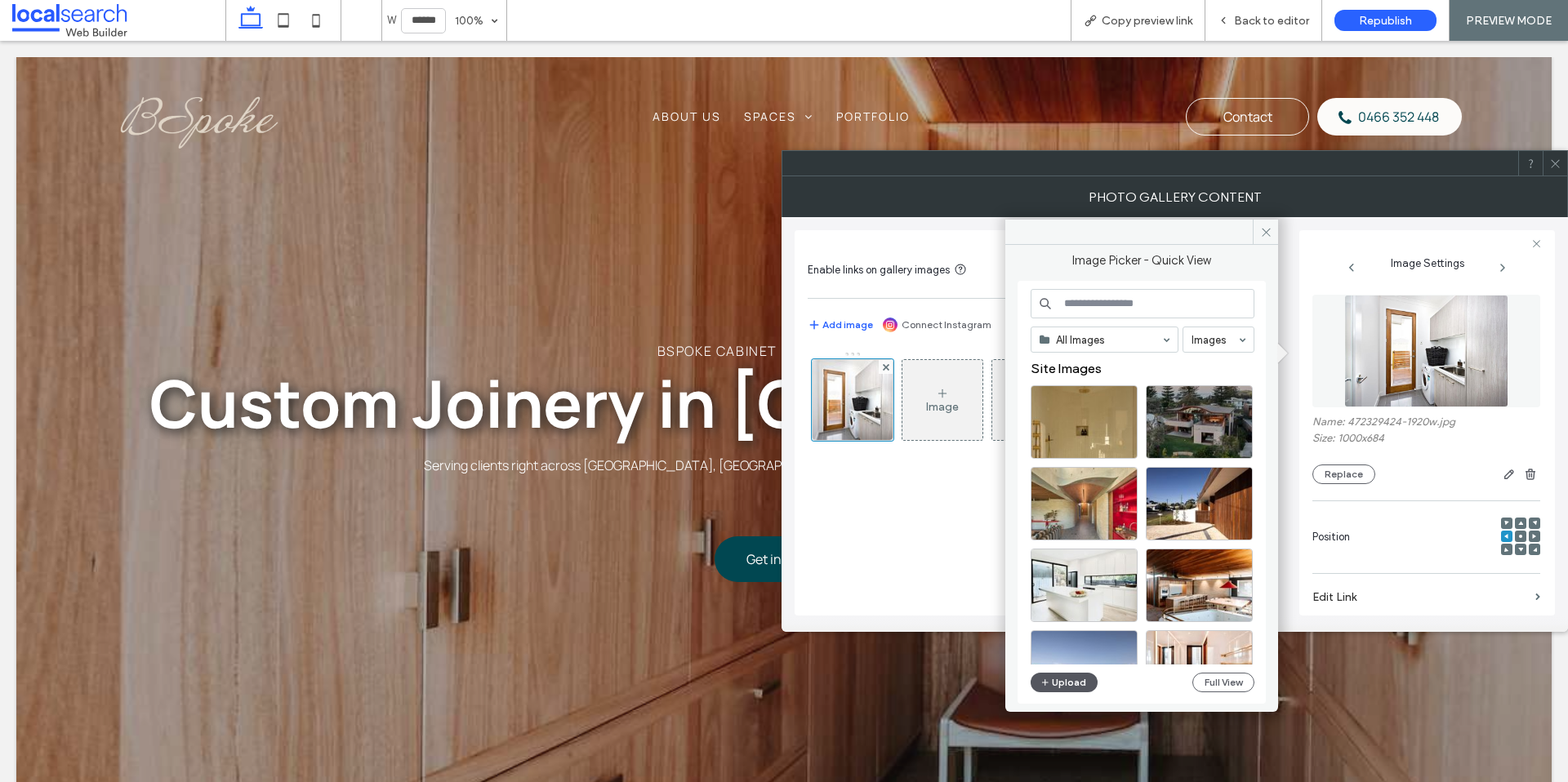
click at [1064, 683] on button "Upload" at bounding box center [1064, 682] width 67 height 19
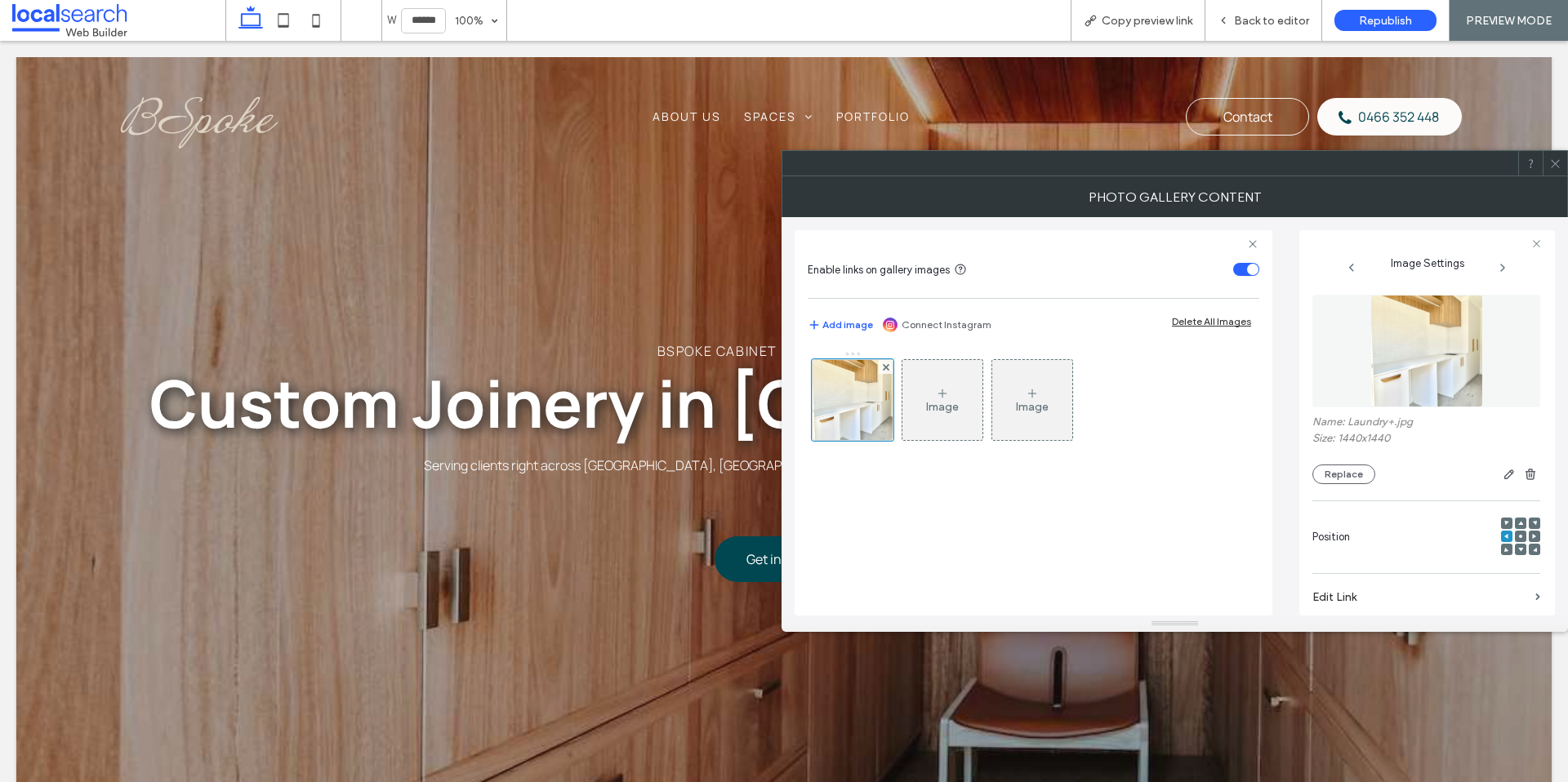
drag, startPoint x: 1559, startPoint y: 164, endPoint x: 1536, endPoint y: 170, distance: 23.8
click at [1559, 164] on icon at bounding box center [1555, 164] width 13 height 13
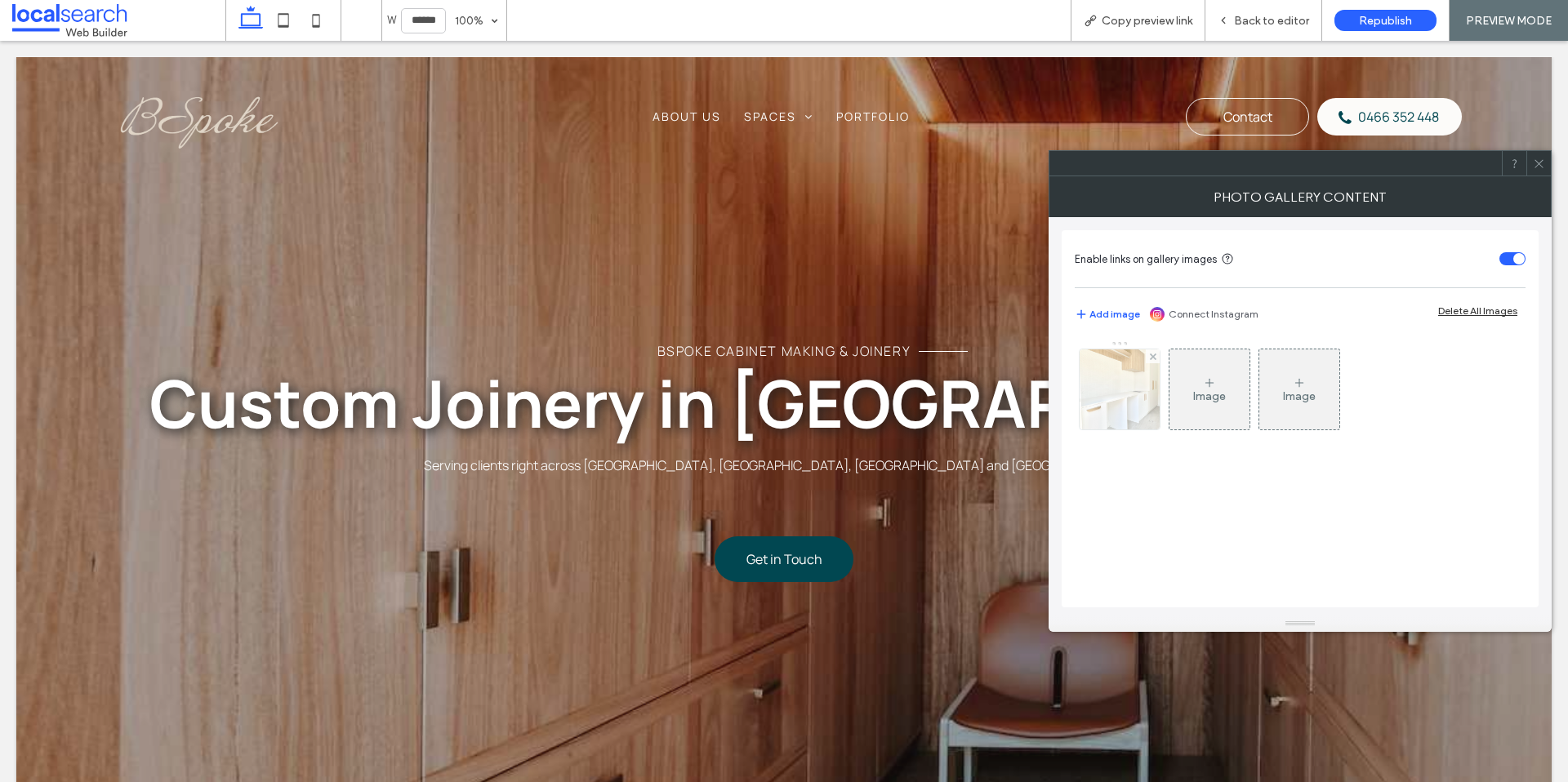
click at [1150, 389] on img at bounding box center [1119, 389] width 80 height 80
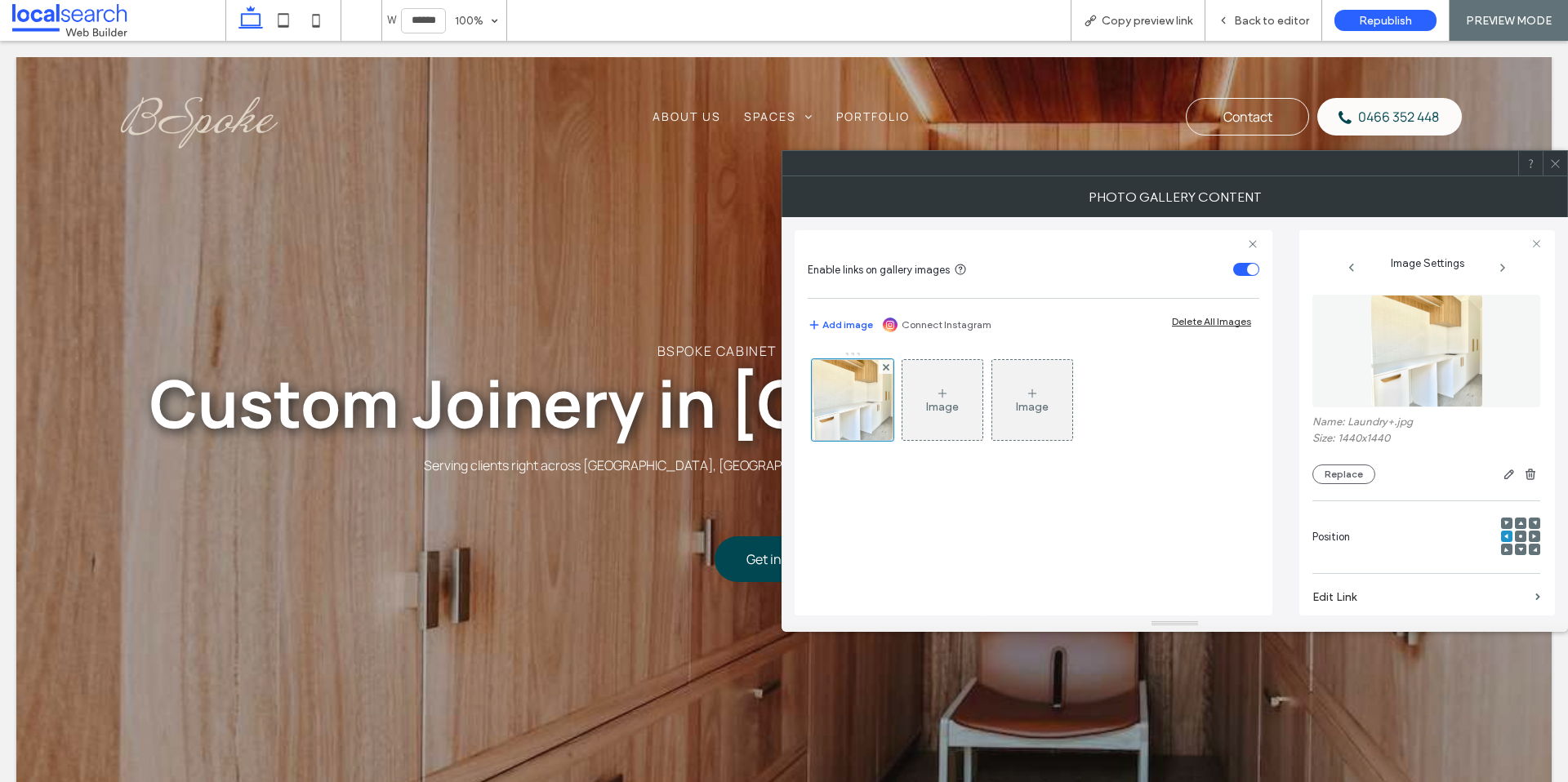
click at [1515, 535] on div at bounding box center [1520, 536] width 12 height 12
click at [1515, 536] on div at bounding box center [1520, 536] width 12 height 12
click at [1519, 536] on use at bounding box center [1520, 536] width 3 height 3
click at [1518, 536] on icon at bounding box center [1520, 536] width 5 height 5
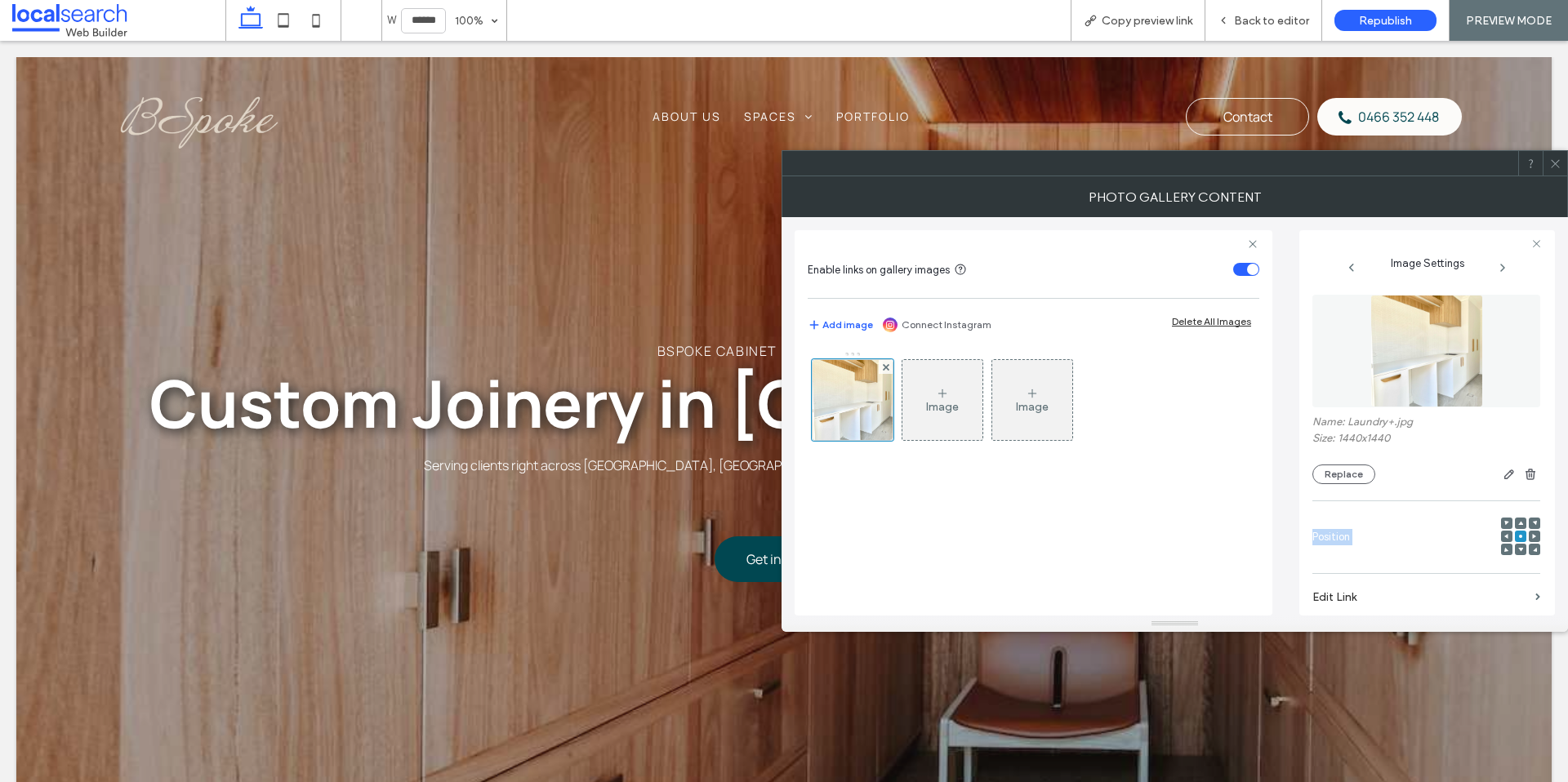
click at [1530, 536] on div at bounding box center [1535, 536] width 12 height 12
click at [1529, 536] on div at bounding box center [1535, 536] width 12 height 12
click at [1532, 535] on icon at bounding box center [1535, 536] width 5 height 5
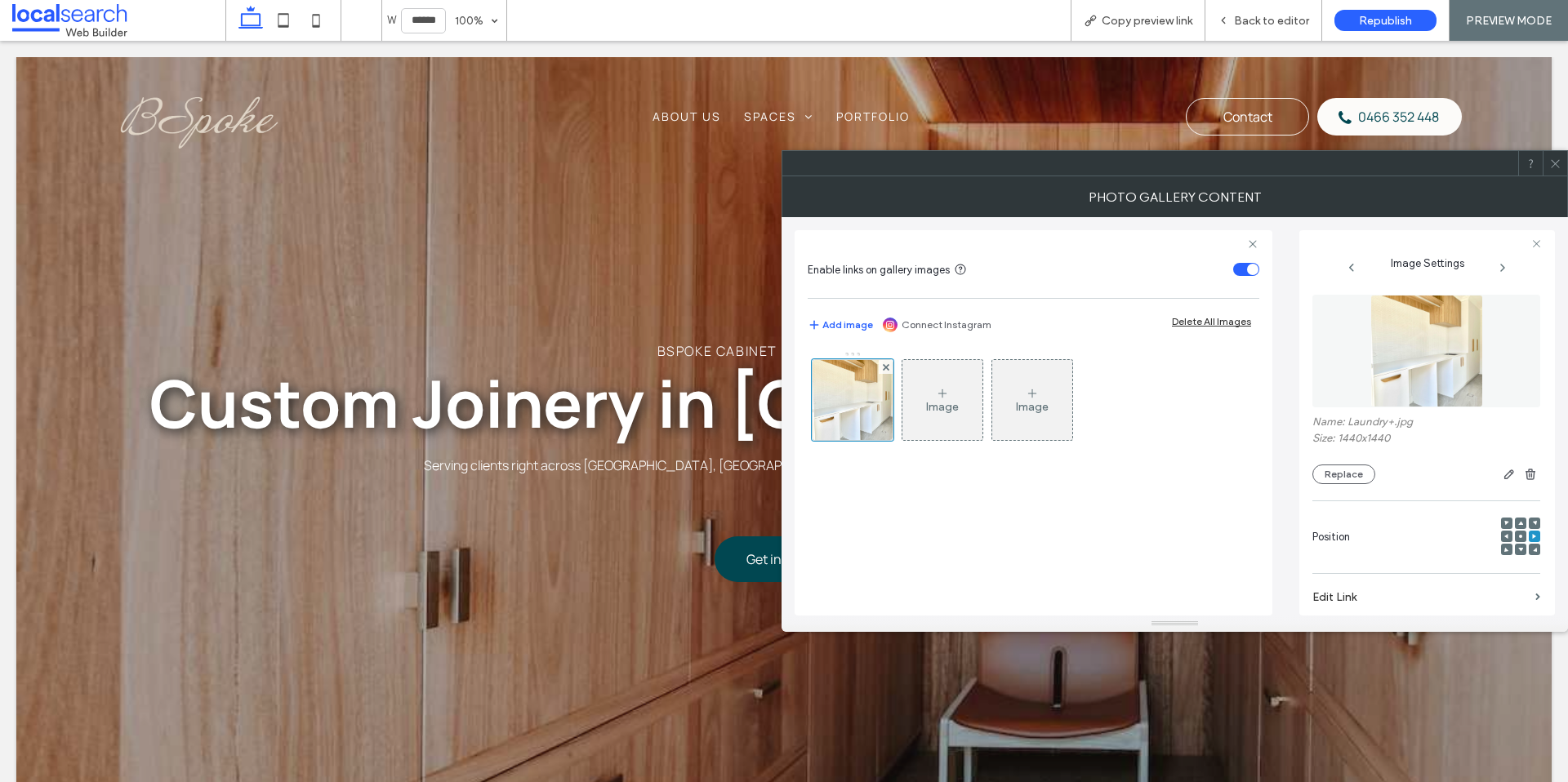
click at [1559, 163] on icon at bounding box center [1555, 164] width 13 height 13
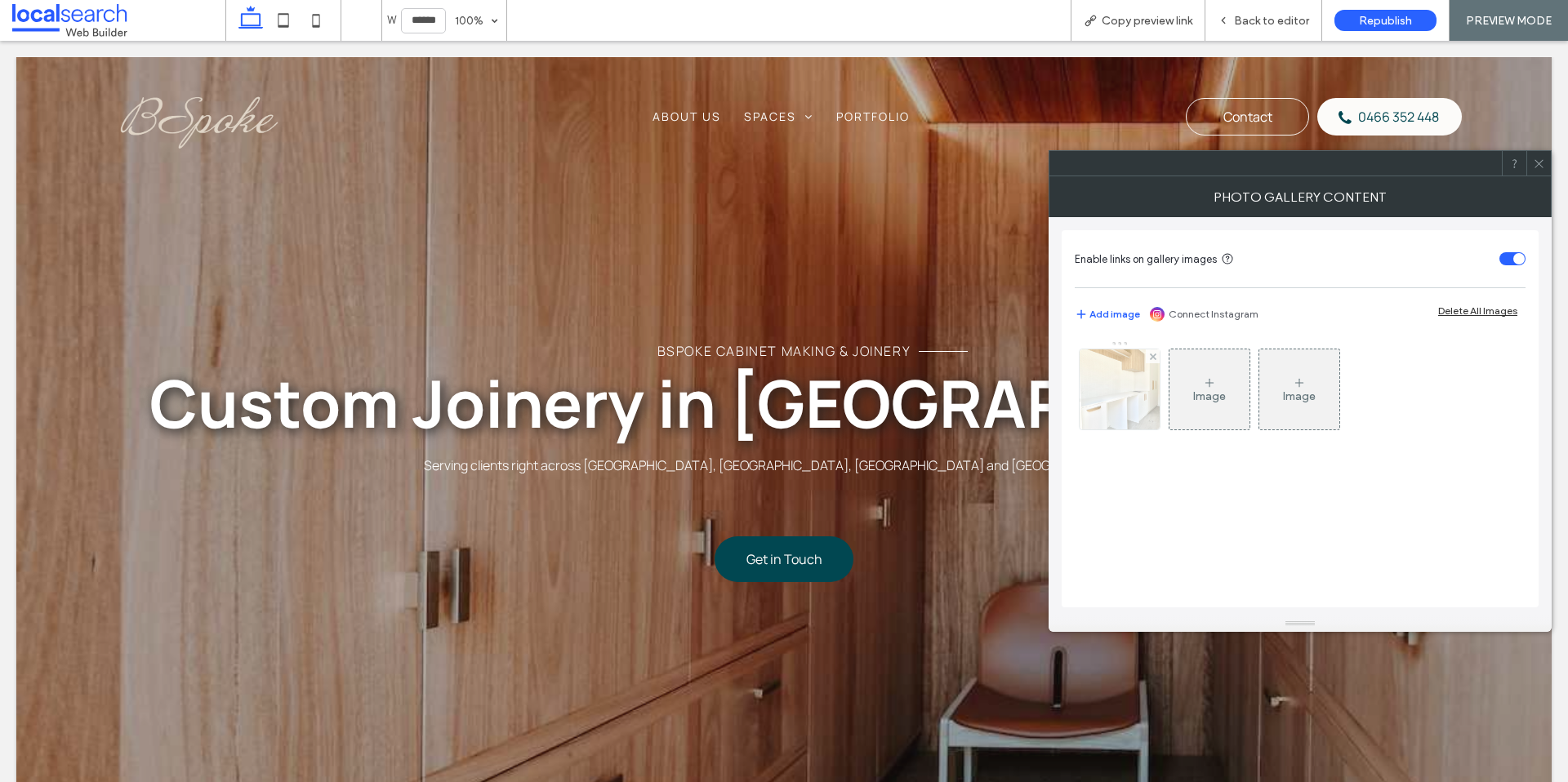
click at [1120, 389] on img at bounding box center [1119, 389] width 80 height 80
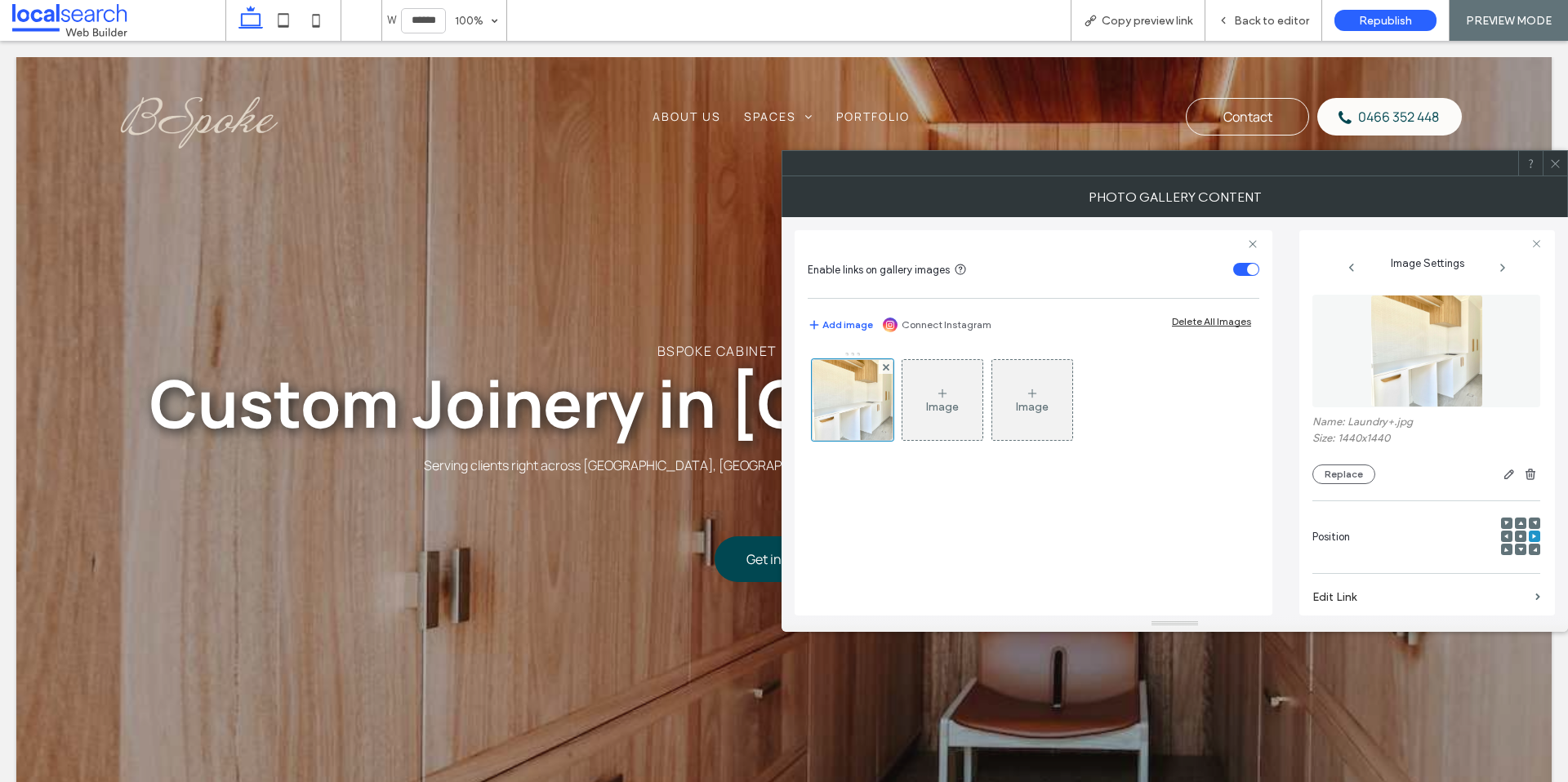
scroll to position [439, 0]
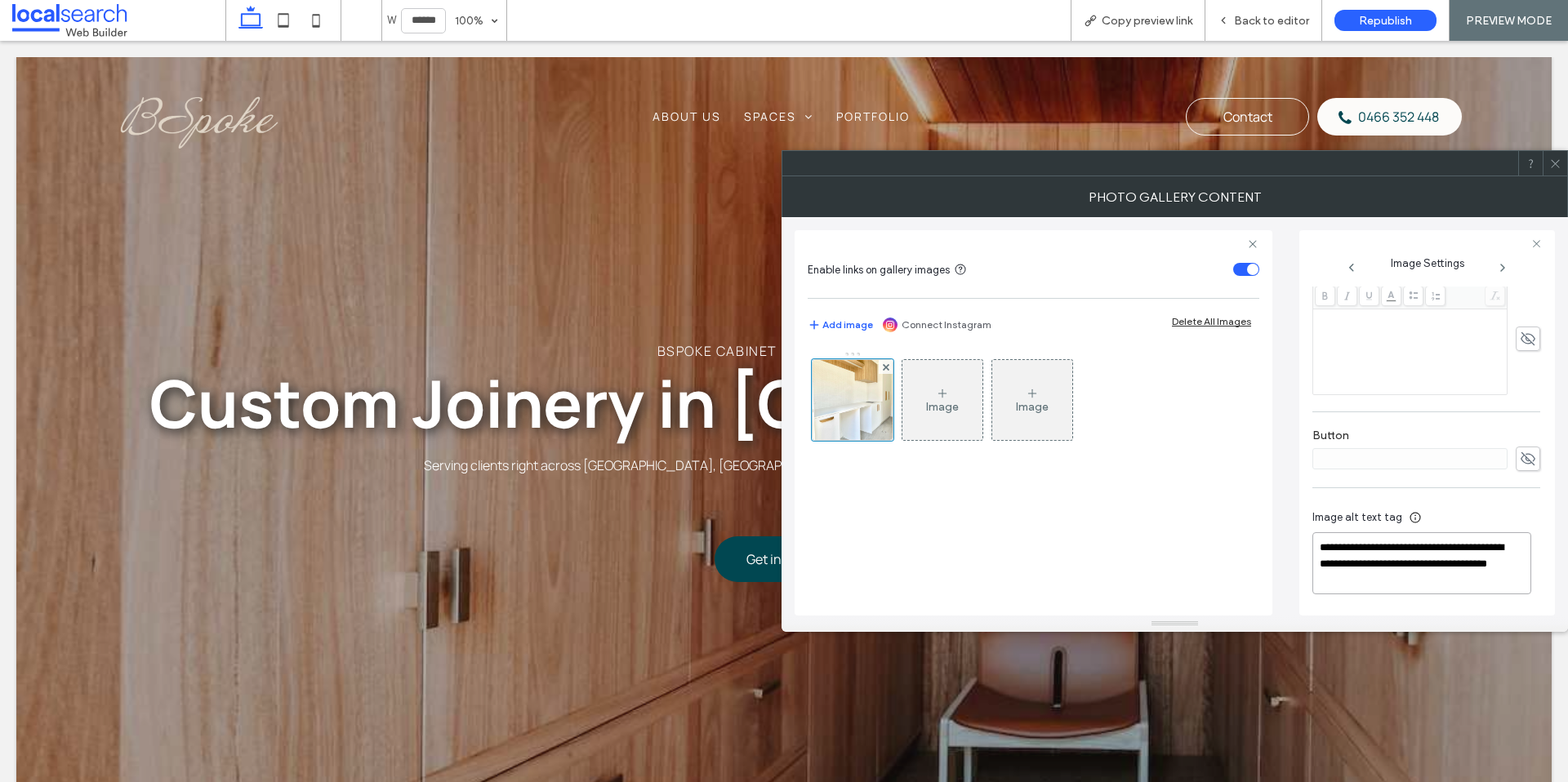
drag, startPoint x: 1502, startPoint y: 548, endPoint x: 1430, endPoint y: 548, distance: 72.0
click at [1425, 548] on textarea "**********" at bounding box center [1422, 563] width 219 height 62
type textarea "**********"
click at [1554, 173] on span at bounding box center [1555, 163] width 13 height 24
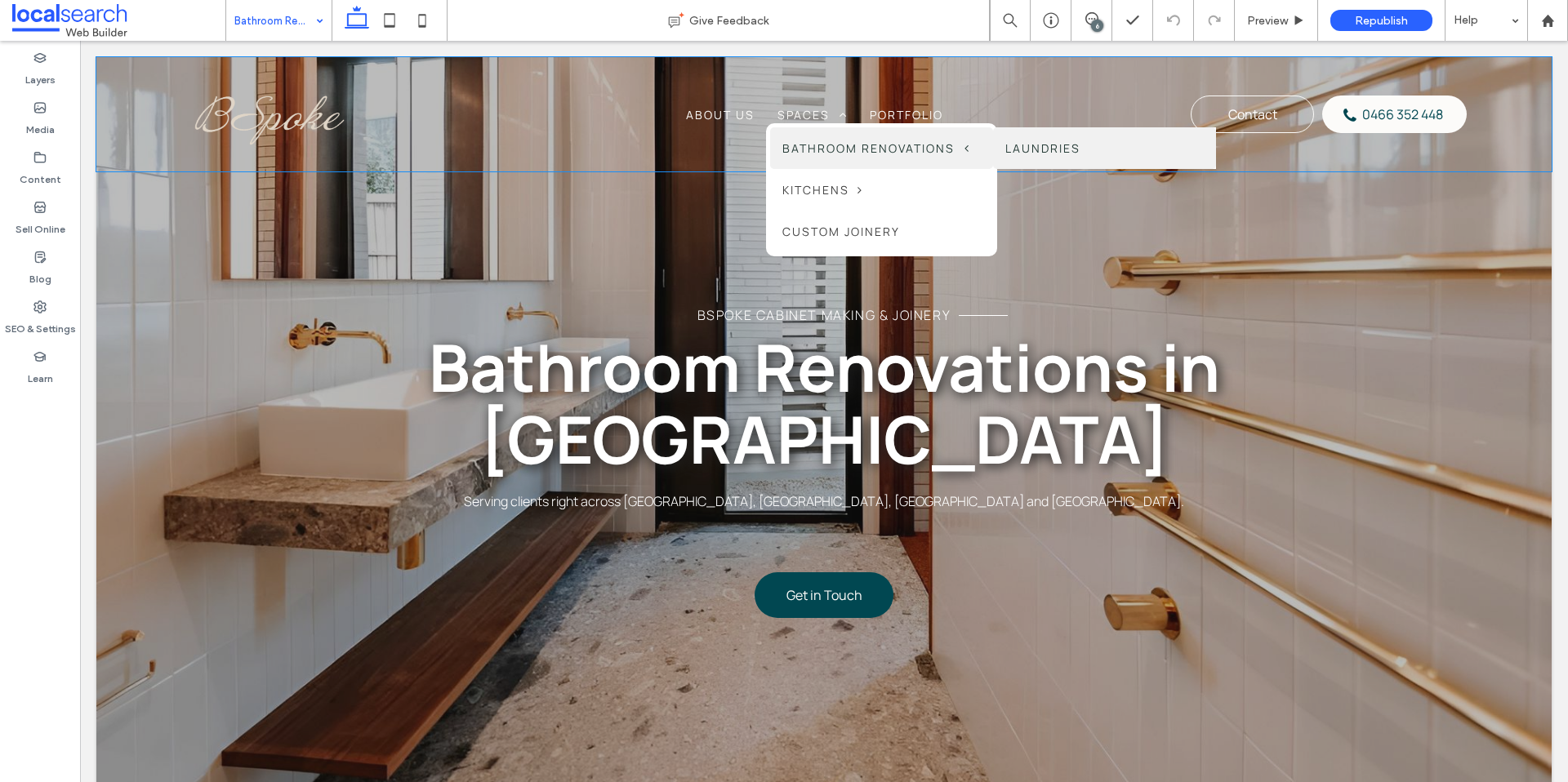
click at [1061, 145] on link "Laundries" at bounding box center [1104, 148] width 223 height 42
